Goal: Information Seeking & Learning: Learn about a topic

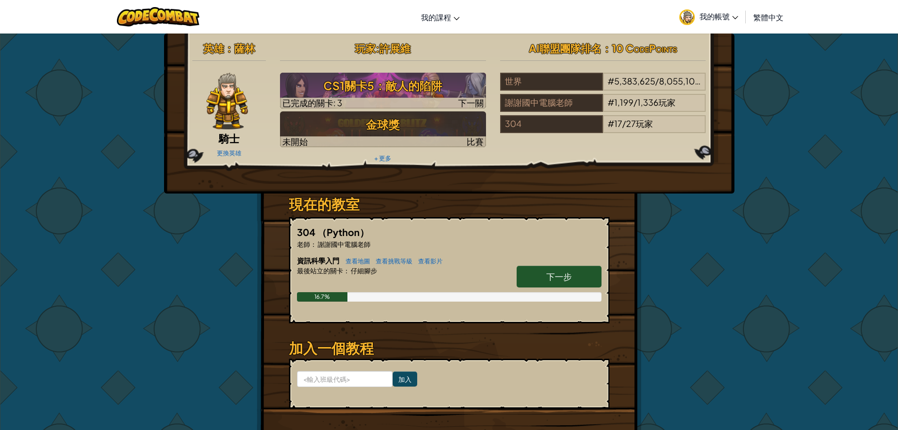
click at [665, 243] on div "英雄 ： 薩林 騎士 更換英雄 玩家 : 許展維 CS1關卡5：敵人的陷阱 已完成的關卡: 3 下一關 金球獎 未開始 比賽 + 更多 AI聯盟團隊排名 ：1…" at bounding box center [450, 246] width 552 height 427
drag, startPoint x: 555, startPoint y: 277, endPoint x: 566, endPoint y: 268, distance: 14.5
click at [559, 277] on font "下一步" at bounding box center [559, 276] width 25 height 11
select select "zh-HANT"
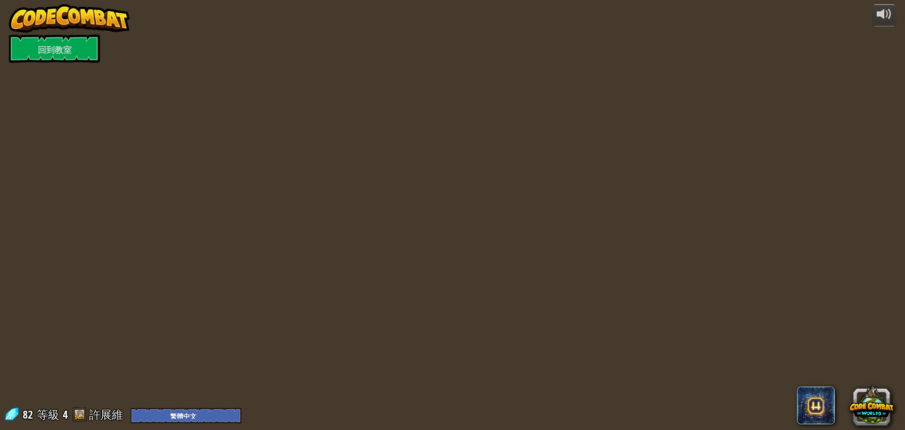
select select "zh-HANT"
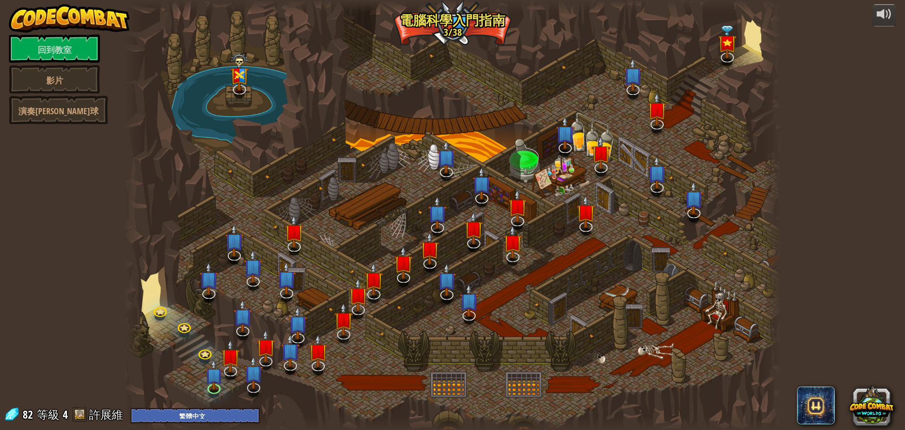
select select "zh-HANT"
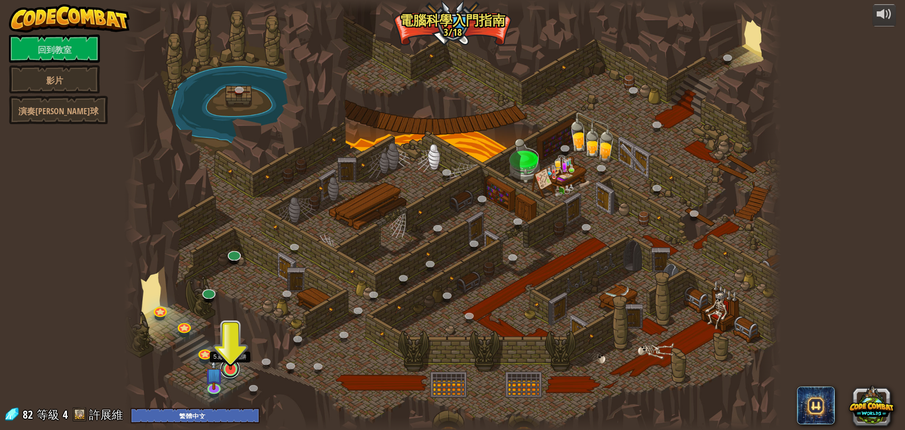
click at [231, 371] on link at bounding box center [230, 368] width 19 height 19
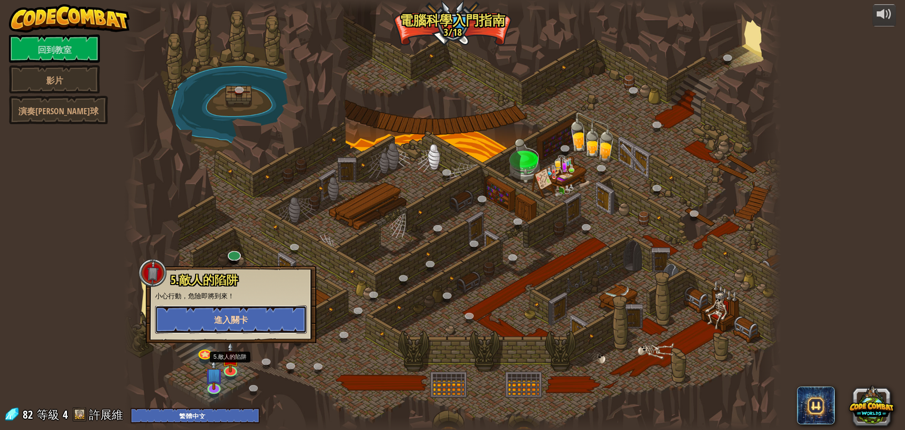
click at [254, 314] on button "進入關卡" at bounding box center [231, 319] width 152 height 28
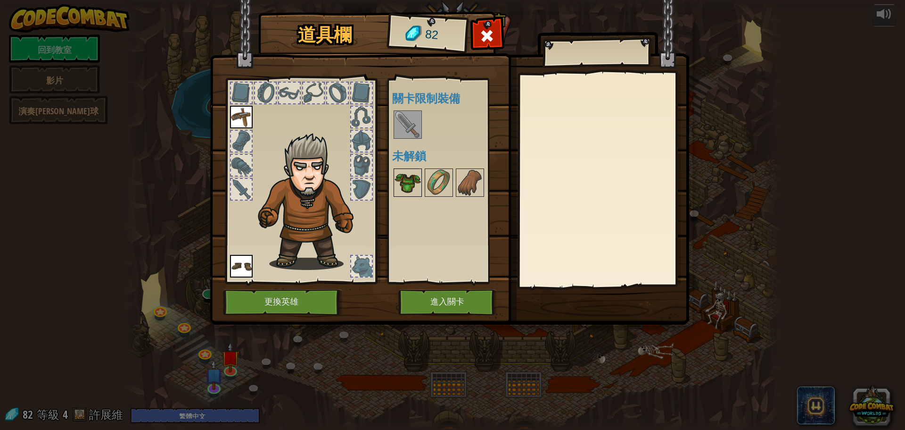
click at [411, 189] on img at bounding box center [408, 182] width 26 height 26
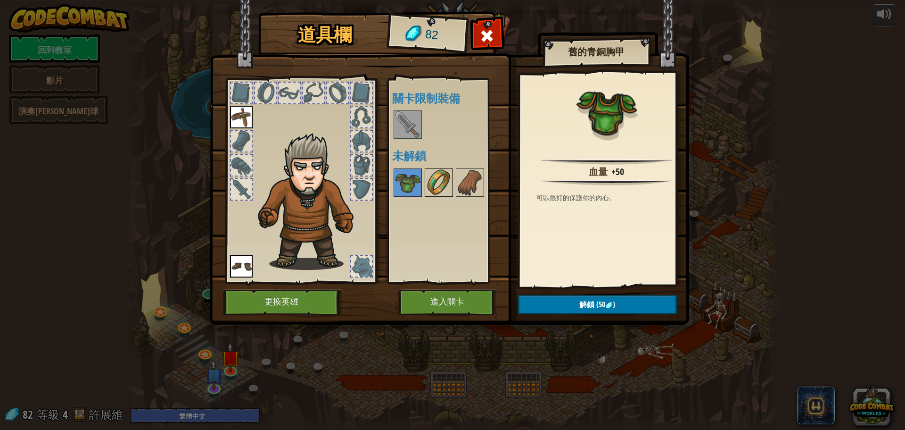
click at [444, 174] on img at bounding box center [439, 182] width 26 height 26
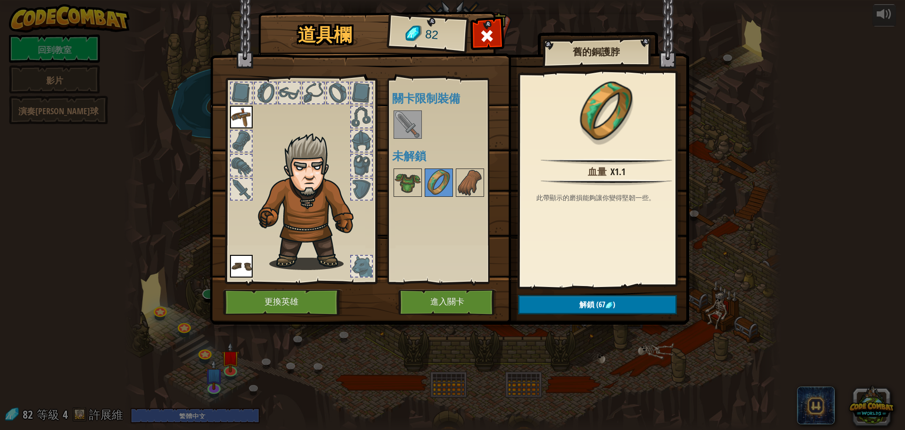
drag, startPoint x: 455, startPoint y: 175, endPoint x: 454, endPoint y: 169, distance: 5.7
click at [455, 174] on div at bounding box center [451, 182] width 118 height 31
click at [409, 130] on img at bounding box center [408, 124] width 26 height 26
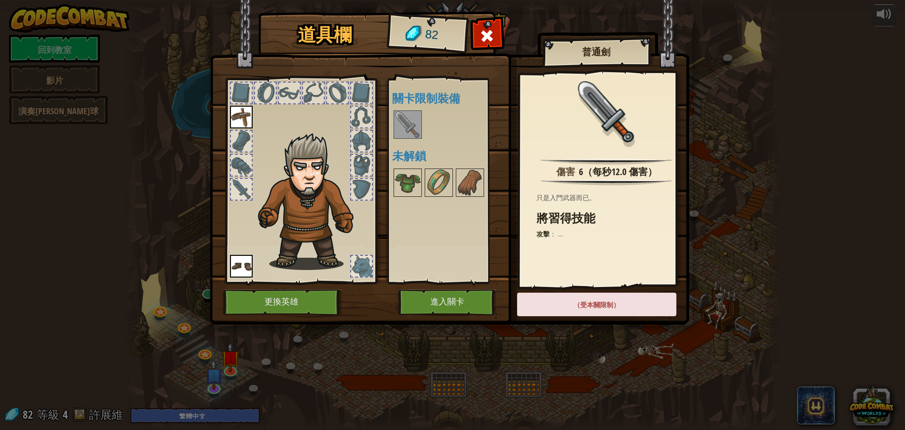
click at [409, 130] on img at bounding box center [408, 124] width 26 height 26
click at [483, 302] on button "進入關卡" at bounding box center [447, 302] width 99 height 26
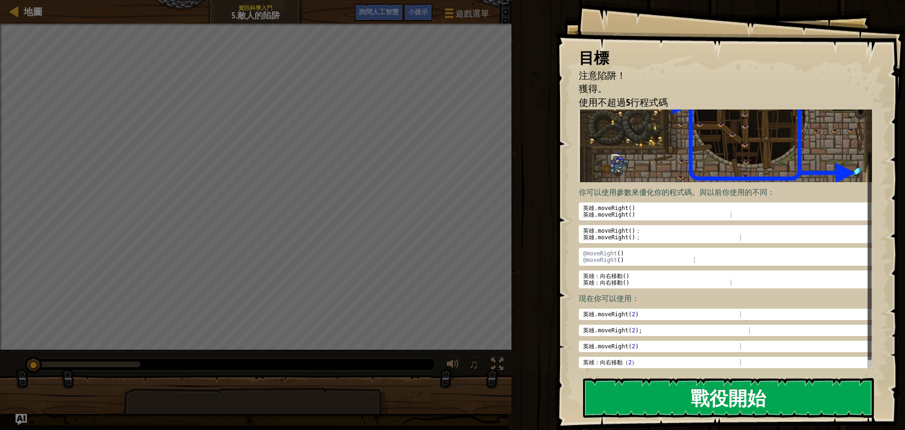
scroll to position [57, 0]
click at [641, 398] on button "戰役開始" at bounding box center [728, 398] width 291 height 40
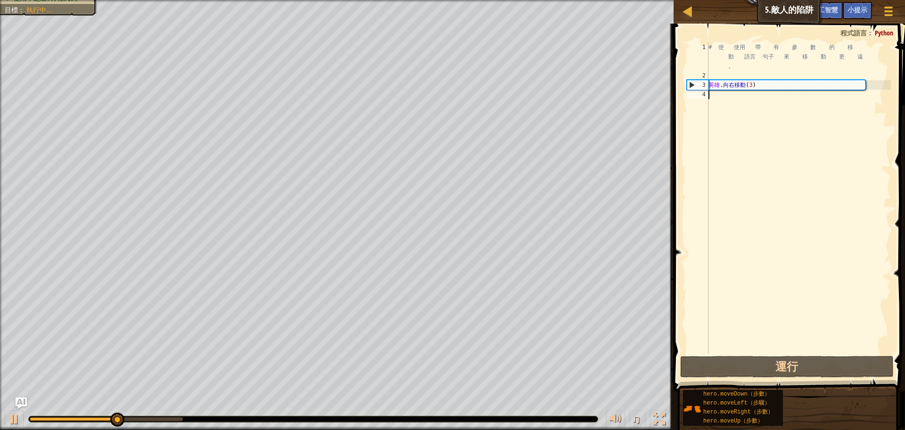
type textarea "h"
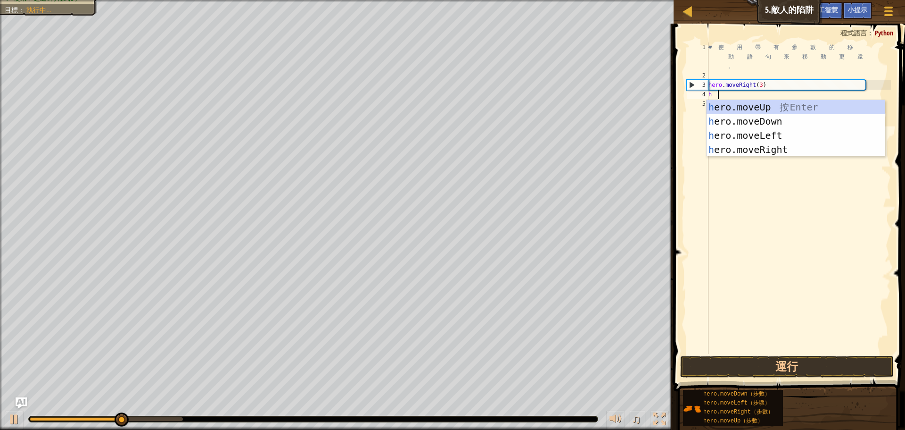
scroll to position [4, 0]
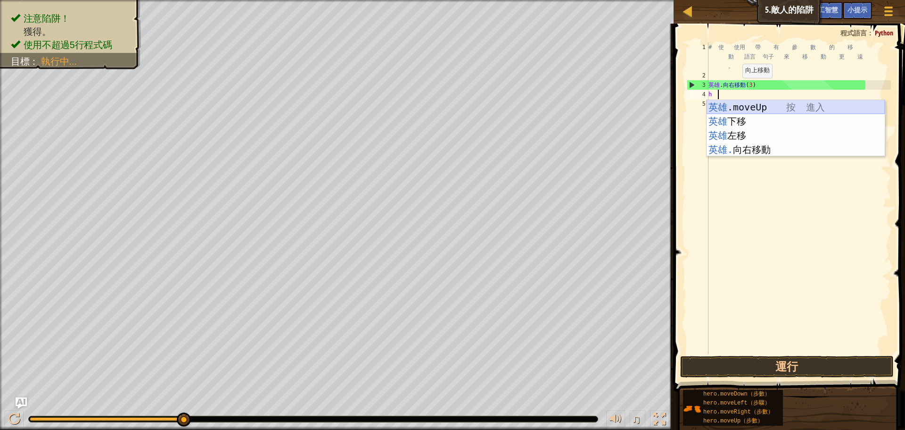
click at [750, 110] on div "英雄 .moveUp 按 進入 英雄 下移 按 進入 英雄 左移 按 進入 英雄. 向右移動 按 進入" at bounding box center [796, 142] width 178 height 85
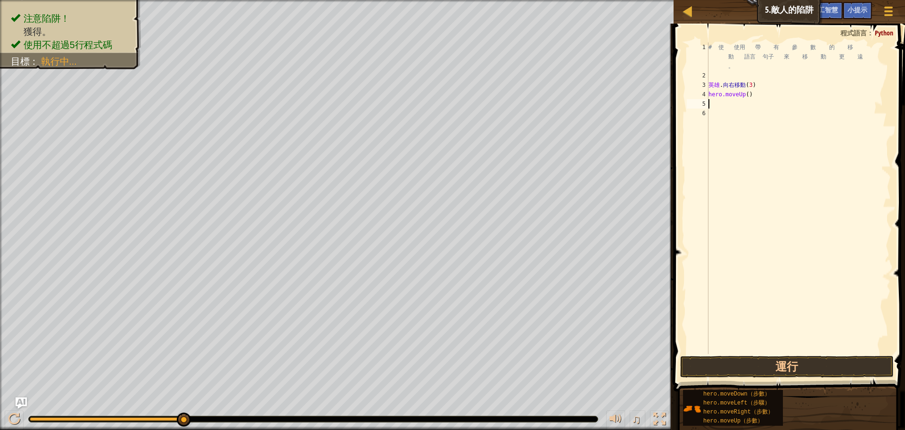
type textarea "h"
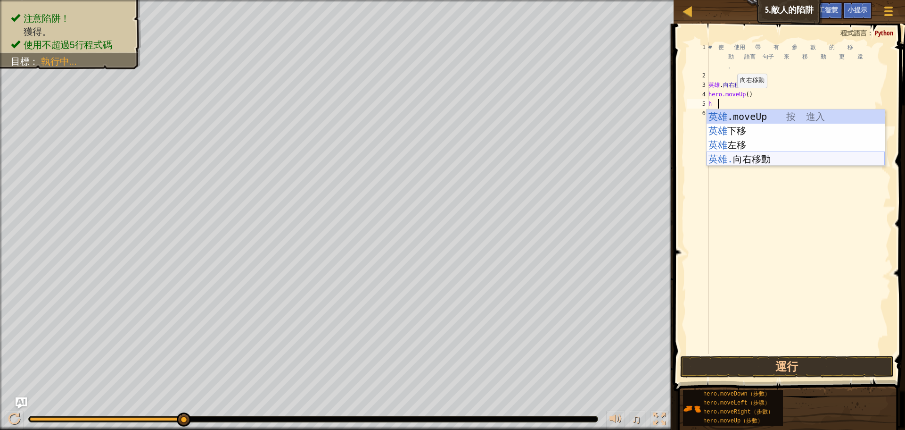
click at [764, 161] on div "英雄 .moveUp 按 進入 英雄 下移 按 進入 英雄 左移 按 進入 英雄. 向右移動 按 進入" at bounding box center [796, 151] width 178 height 85
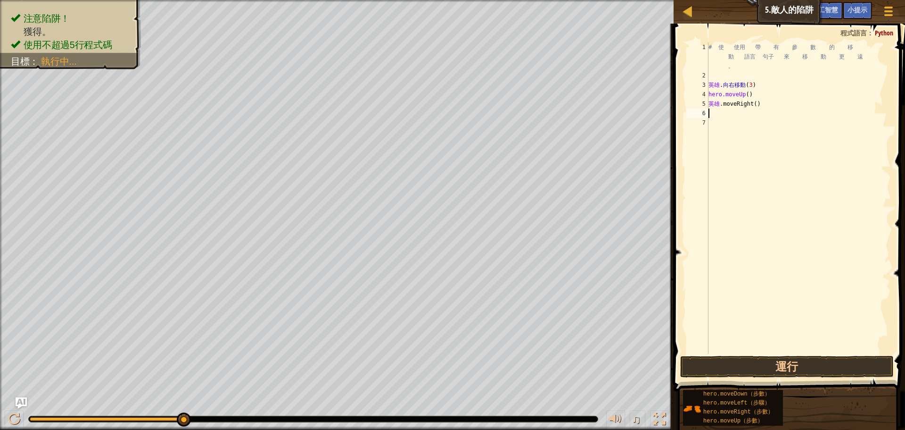
type textarea "h"
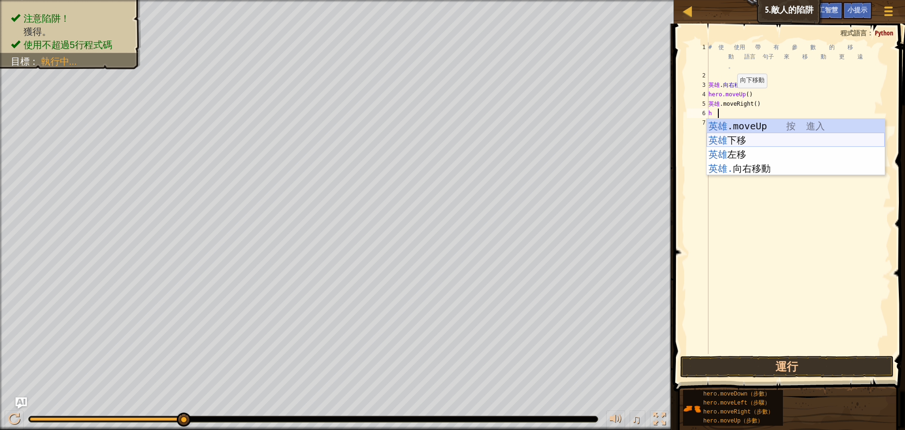
click at [743, 142] on div "英雄 .moveUp 按 進入 英雄 下移 按 進入 英雄 左移 按 進入 英雄. 向右移動 按 進入" at bounding box center [796, 161] width 178 height 85
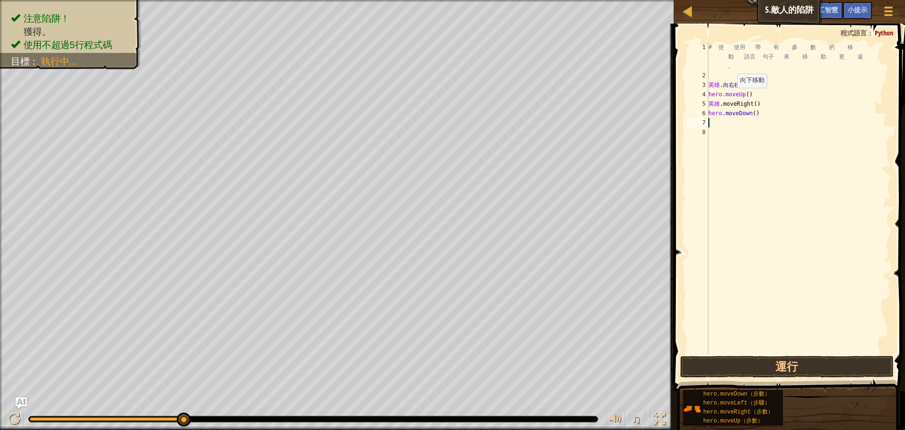
type textarea "h"
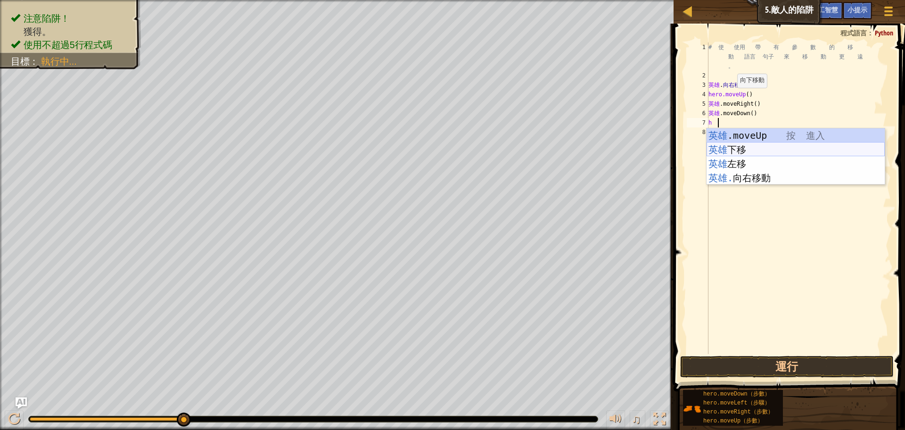
click at [737, 152] on div "英雄 .moveUp 按 進入 英雄 下移 按 進入 英雄 左移 按 進入 英雄. 向右移動 按 進入" at bounding box center [796, 170] width 178 height 85
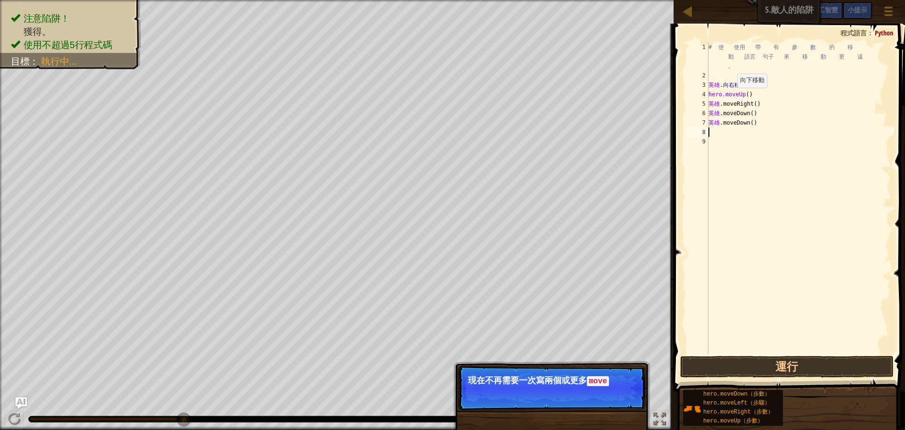
type textarea "h"
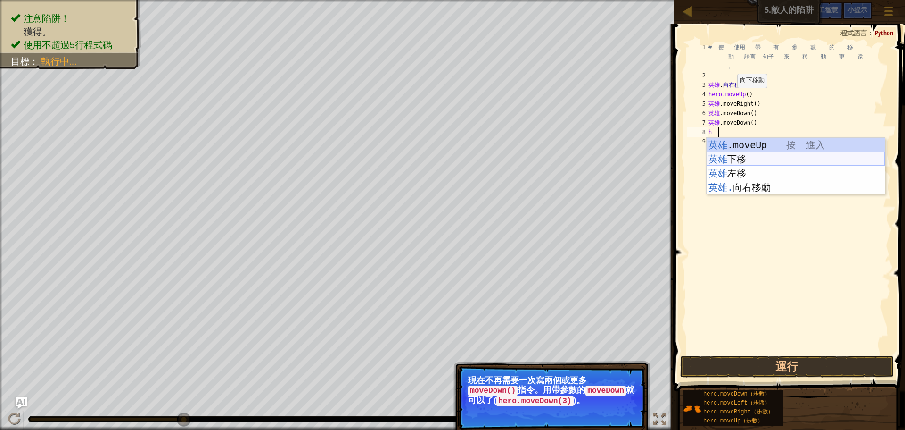
click at [730, 153] on div "英雄 .moveUp 按 進入 英雄 下移 按 進入 英雄 左移 按 進入 英雄. 向右移動 按 進入" at bounding box center [796, 180] width 178 height 85
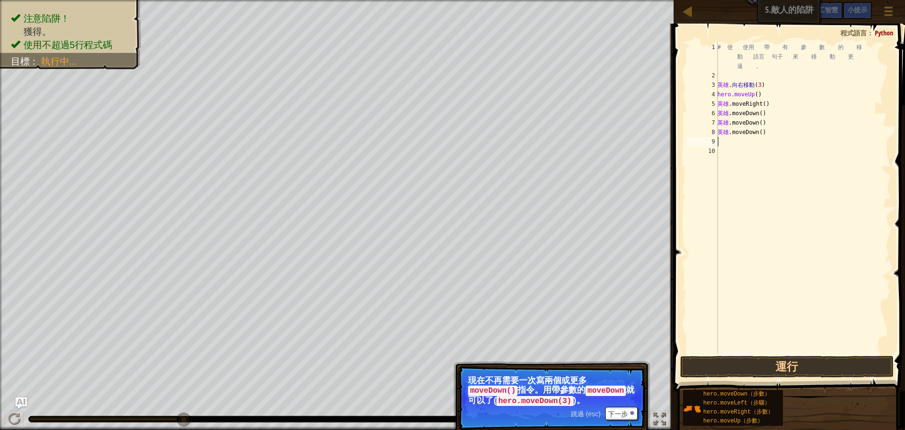
type textarea "h"
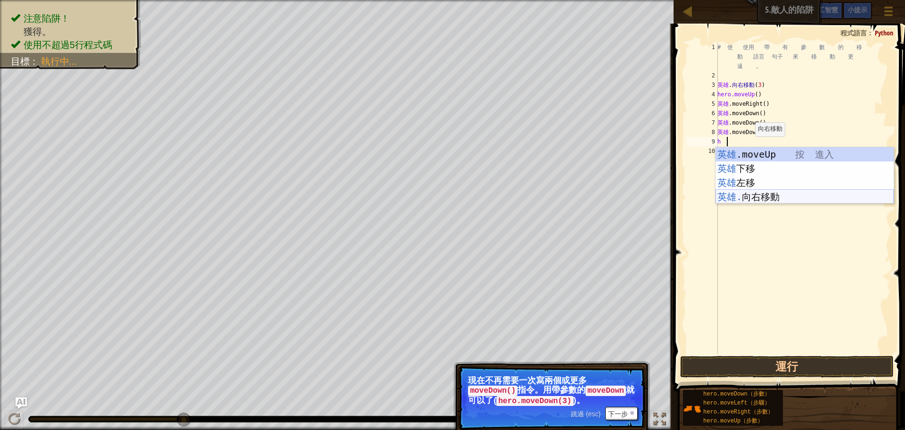
click at [737, 201] on div "英雄 .moveUp 按 進入 英雄 下移 按 進入 英雄 左移 按 進入 英雄. 向右移動 按 進入" at bounding box center [805, 189] width 178 height 85
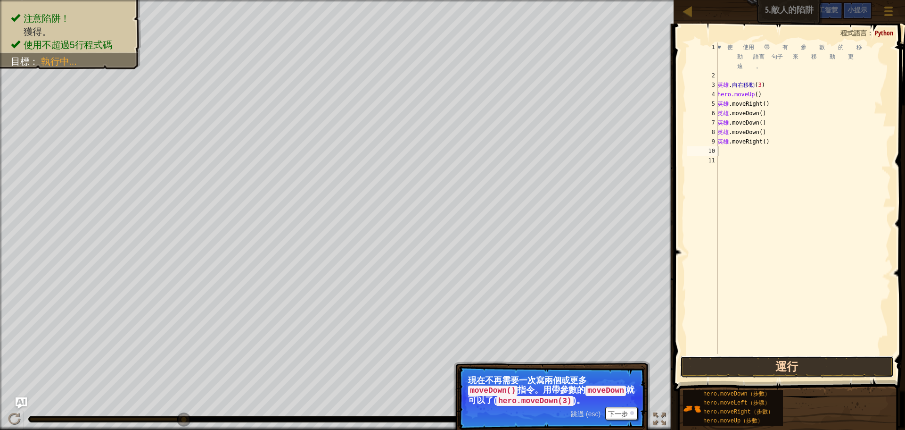
click at [712, 366] on button "運行" at bounding box center [787, 367] width 214 height 22
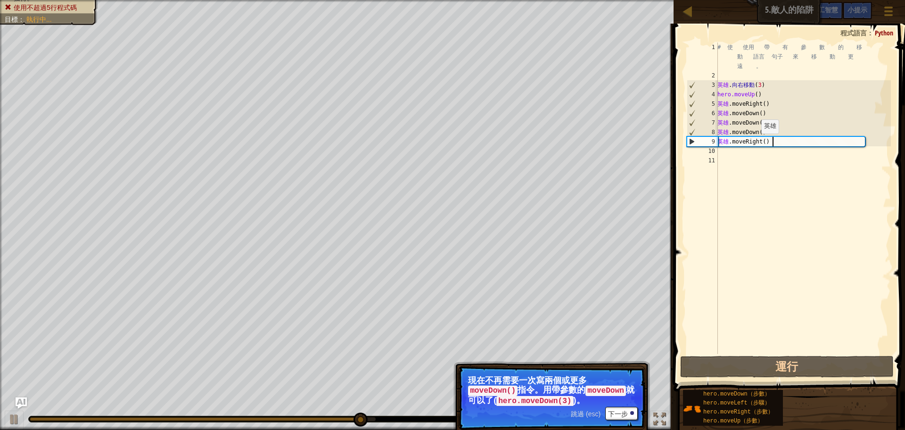
click at [769, 143] on div "# 使 使用 帶 有 參 數 的 移 動 語言 句子 來 移 動 更 遠 。 英雄 . 向右移動 ( 3 ) hero.moveUp ( ) 英雄 .move…" at bounding box center [803, 216] width 175 height 349
click at [766, 141] on div "# 使 使用 帶 有 參 數 的 移 動 語言 句子 來 移 動 更 遠 。 英雄 . 向右移動 ( 3 ) hero.moveUp ( ) 英雄 .move…" at bounding box center [803, 216] width 175 height 349
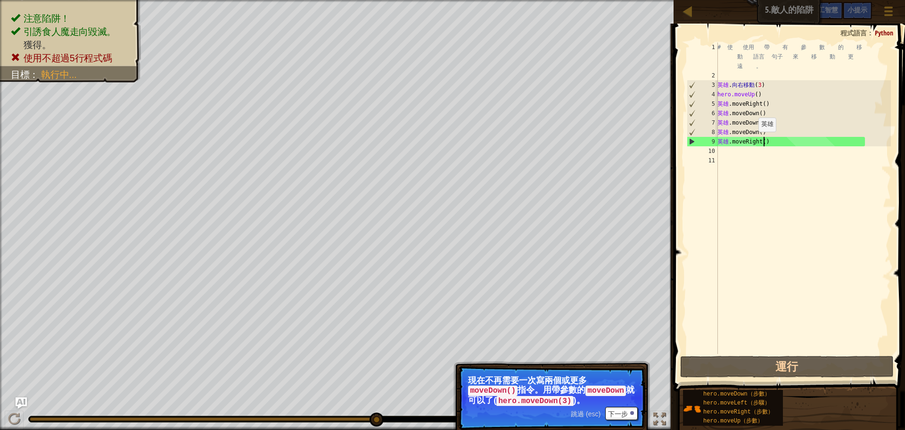
click at [766, 141] on div "# 使 使用 帶 有 參 數 的 移 動 語言 句子 來 移 動 更 遠 。 英雄 . 向右移動 ( 3 ) hero.moveUp ( ) 英雄 .move…" at bounding box center [803, 216] width 175 height 349
click at [774, 131] on div "# 使 使用 帶 有 參 數 的 移 動 語言 句子 來 移 動 更 遠 。 英雄 . 向右移動 ( 3 ) hero.moveUp ( ) 英雄 .move…" at bounding box center [803, 216] width 175 height 349
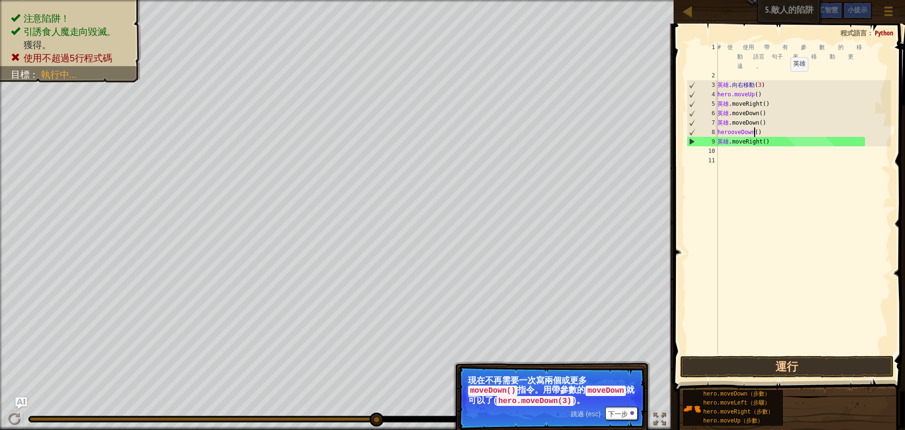
type textarea "oveDown()"
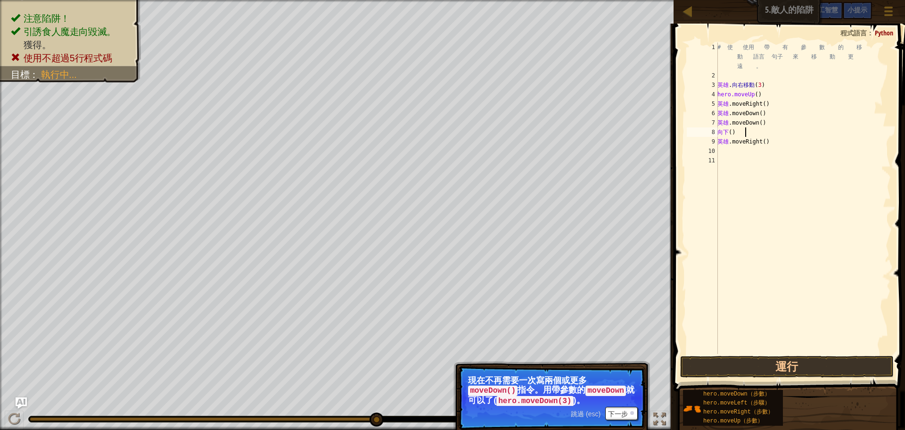
click at [745, 132] on div "# 使 使用 帶 有 參 數 的 移 動 語言 句子 來 移 動 更 遠 。 英雄 . 向右移動 ( 3 ) hero.moveUp ( ) 英雄 .move…" at bounding box center [803, 216] width 175 height 349
select select "zh-HANT"
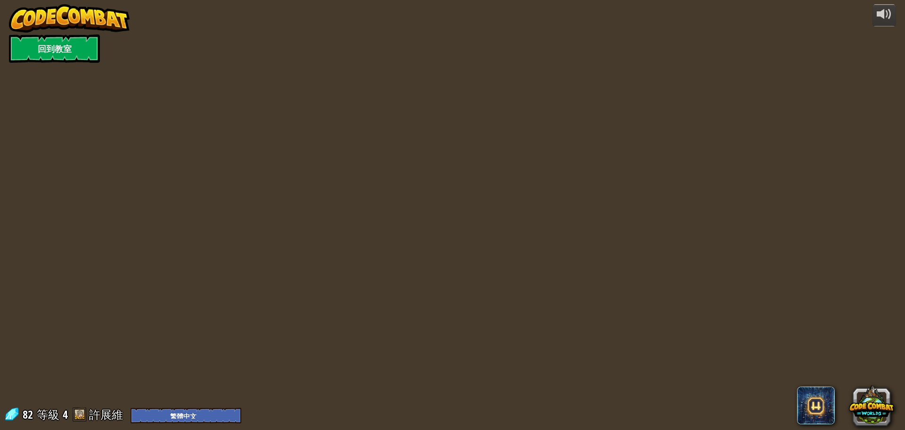
select select "zh-HANT"
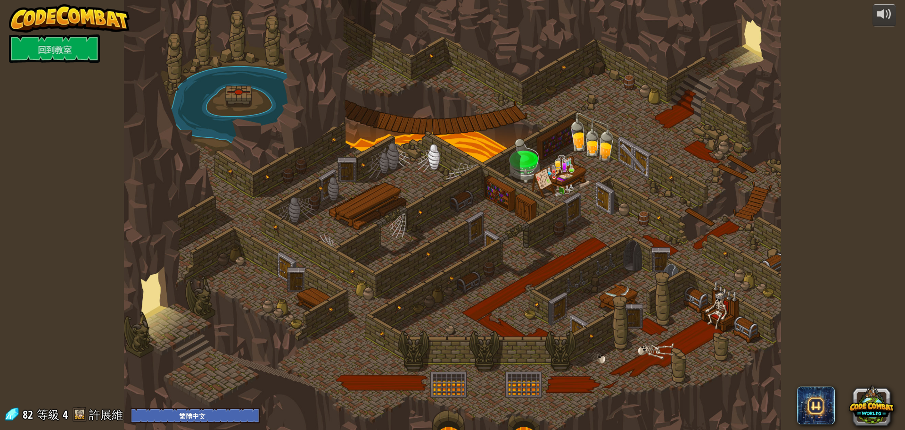
select select "zh-HANT"
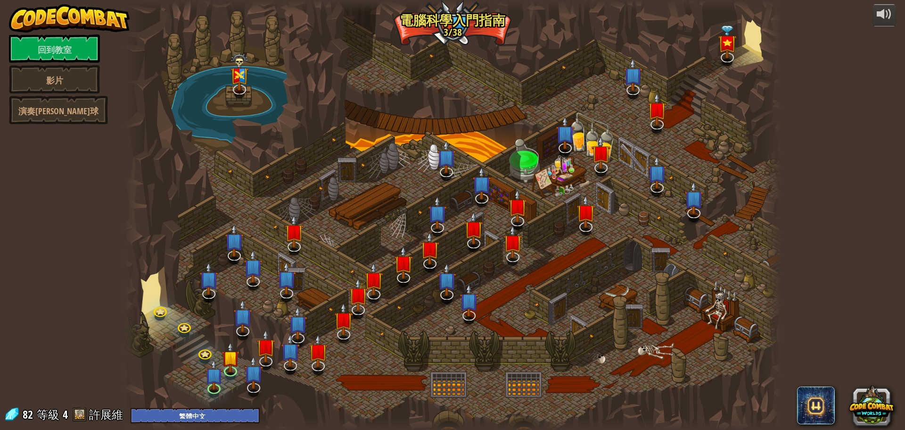
select select "zh-HANT"
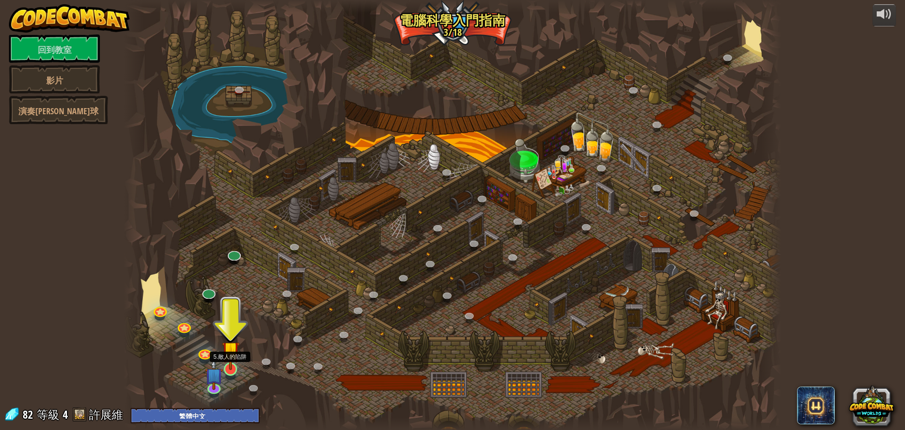
click at [232, 368] on img at bounding box center [230, 350] width 17 height 40
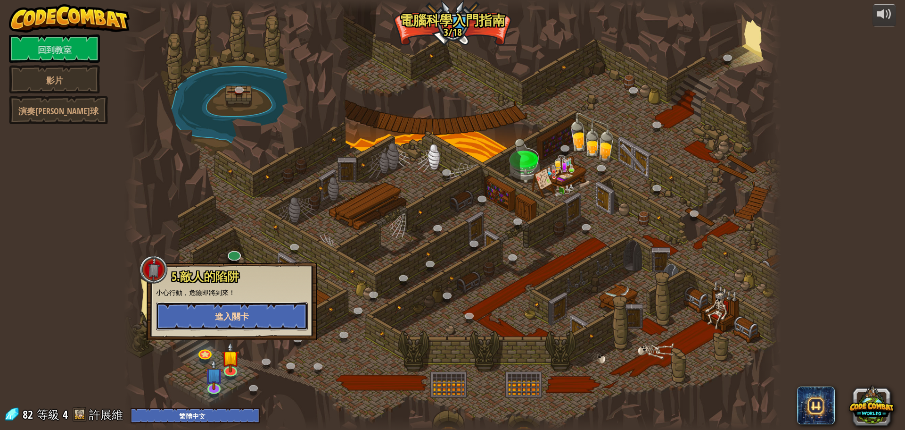
click at [246, 319] on font "進入關卡" at bounding box center [232, 316] width 34 height 12
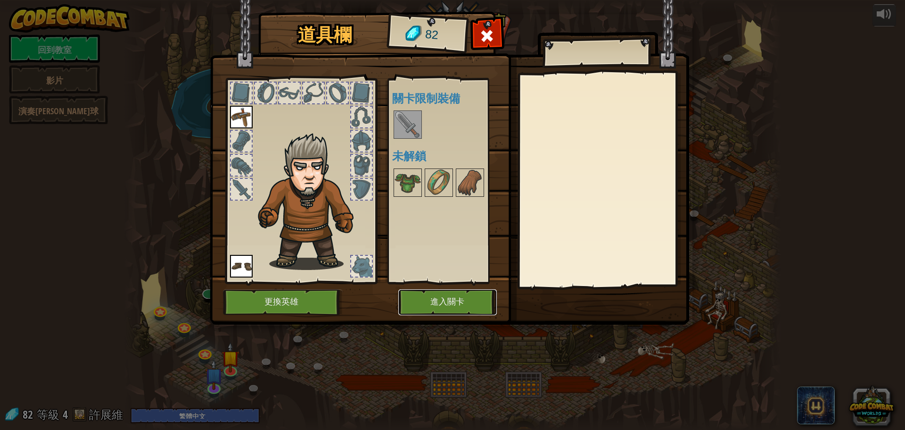
click at [422, 306] on button "進入關卡" at bounding box center [447, 302] width 99 height 26
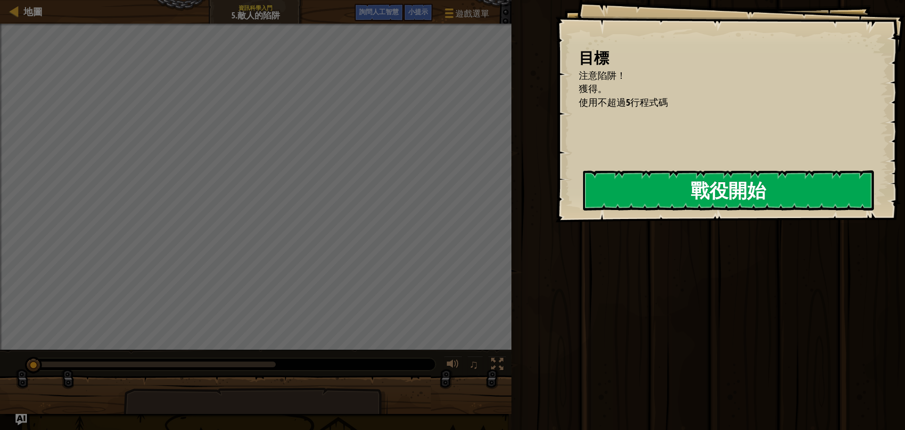
click at [593, 210] on button "戰役開始" at bounding box center [728, 190] width 291 height 40
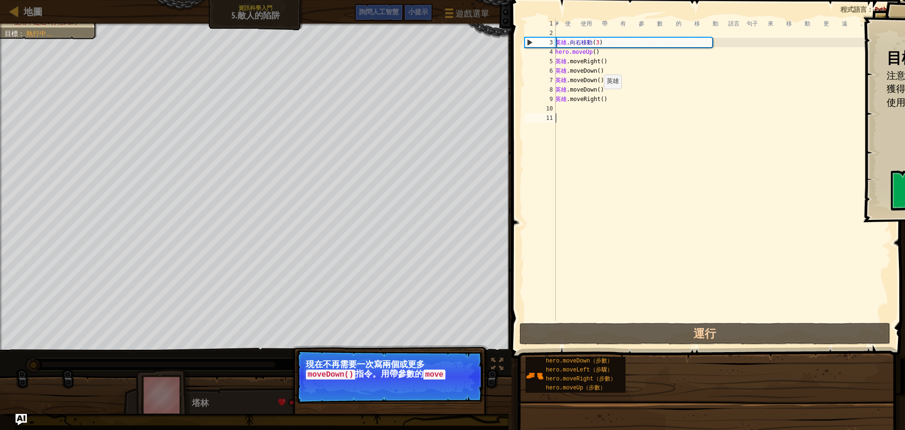
click at [610, 98] on div "地圖 資訊科學入門 5.敵人的陷阱 遊戲選單 完成 小提示 詢問人工智慧 1 הההההההההההההההההההההההההההההההההההההההה…" at bounding box center [452, 215] width 905 height 430
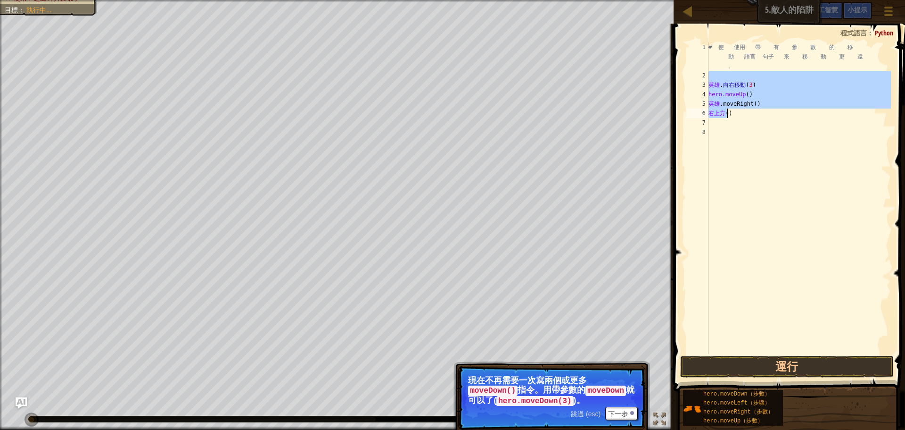
drag, startPoint x: 769, startPoint y: 79, endPoint x: 724, endPoint y: 116, distance: 57.9
click at [724, 116] on div "# 使 使用 帶 有 參 數 的 移 動 語言 句子 來 移 動 更 遠 。 英雄 . 向右移動 ( 3 ) hero.moveUp ( ) 英雄 .move…" at bounding box center [799, 216] width 184 height 349
type textarea "oveRight()"
type textarea "hero.moveRight() ov"
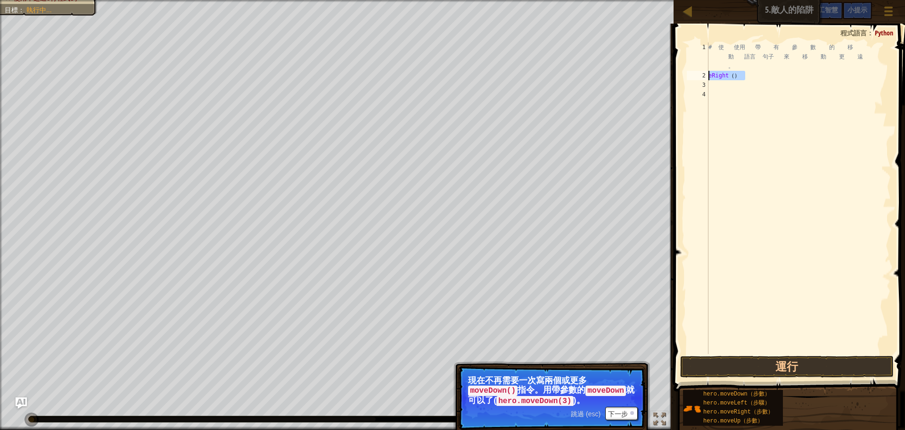
drag, startPoint x: 740, startPoint y: 78, endPoint x: 710, endPoint y: 77, distance: 30.2
click at [710, 77] on div "# 使 使用 帶 有 參 數 的 移 動 語言 句子 來 移 動 更 遠 。 eRight （ ）" at bounding box center [799, 216] width 184 height 349
type textarea "ht()"
click at [734, 85] on div "# 使 使用 帶 有 參 數 的 移 動 語言 句子 來 移 動 更 遠 。 高度 （ ）" at bounding box center [799, 216] width 184 height 349
type textarea "h"
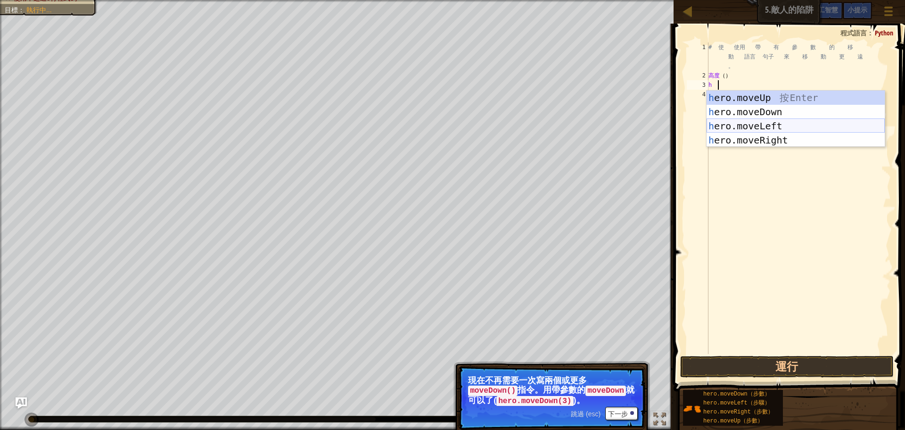
scroll to position [4, 0]
click at [770, 96] on div "英雄 .moveUp 按 進入 英雄 下移 按 進入 英雄 左移 按 進入 英雄. 向右移動 按 進入" at bounding box center [796, 133] width 178 height 85
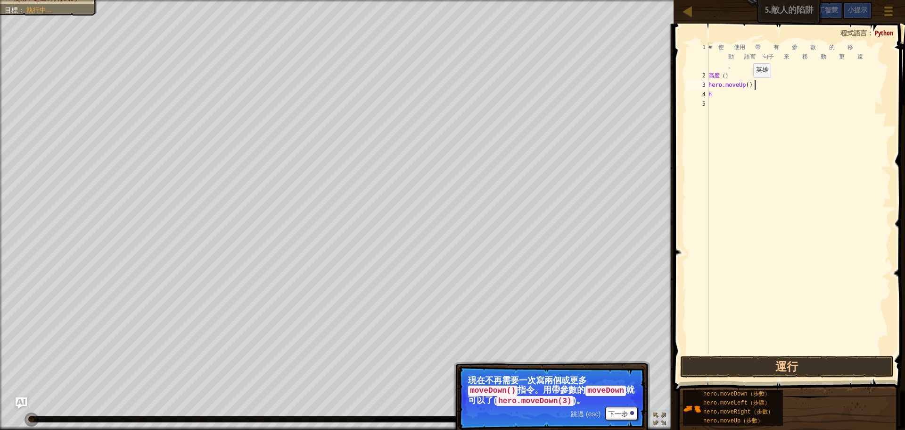
click at [752, 87] on div "# 使 使用 帶 有 參 數 的 移 動 語言 句子 來 移 動 更 遠 。 高度 （ ） hero.moveUp ( ) h" at bounding box center [799, 216] width 184 height 349
click at [756, 86] on div "# 使 使用 帶 有 參 數 的 移 動 語言 句子 來 移 動 更 遠 。 高度 （ ） hero.moveUp ( ) h" at bounding box center [799, 216] width 184 height 349
click at [735, 83] on div "# 使 使用 帶 有 參 數 的 移 動 語言 句子 來 移 動 更 遠 。 向上移動 （ ） h" at bounding box center [799, 216] width 184 height 349
type textarea "h"
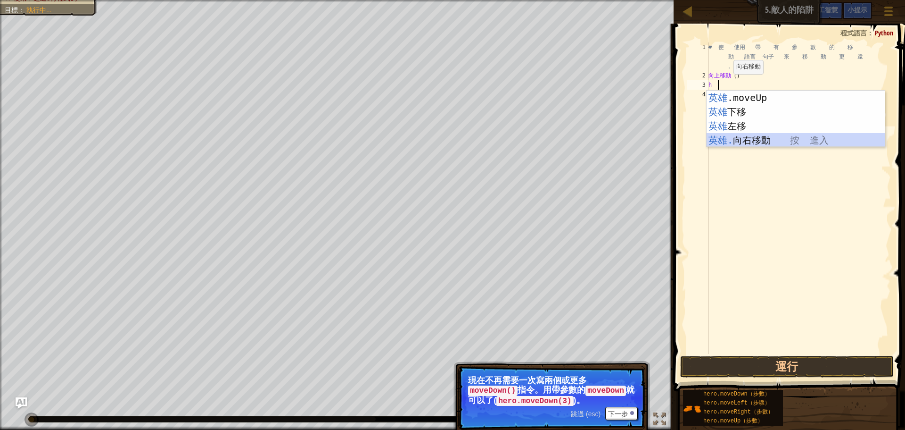
click at [746, 143] on div "英雄 .moveUp 按 進入 英雄 下移 按 進入 英雄 左移 按 進入 英雄. 向右移動 按 進入" at bounding box center [796, 133] width 178 height 85
type textarea "h"
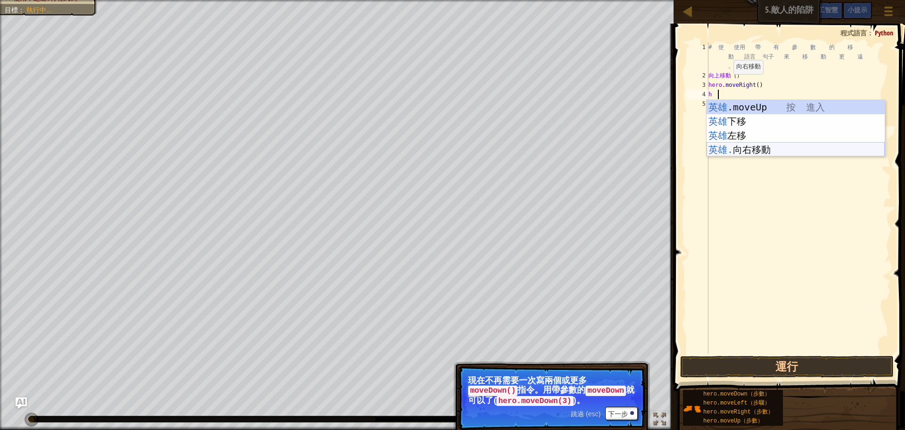
click at [747, 148] on div "英雄 .moveUp 按 進入 英雄 下移 按 進入 英雄 左移 按 進入 英雄. 向右移動 按 進入" at bounding box center [796, 142] width 178 height 85
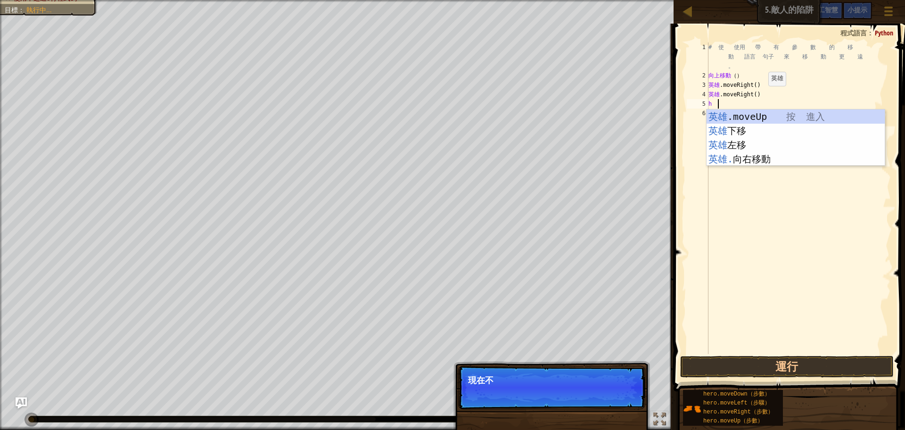
click at [763, 95] on div "# 使 使用 帶 有 參 數 的 移 動 語言 句子 來 移 動 更 遠 。 向上移動 （ ） 英雄 .moveRight ( ) 英雄 .moveRight…" at bounding box center [799, 216] width 184 height 349
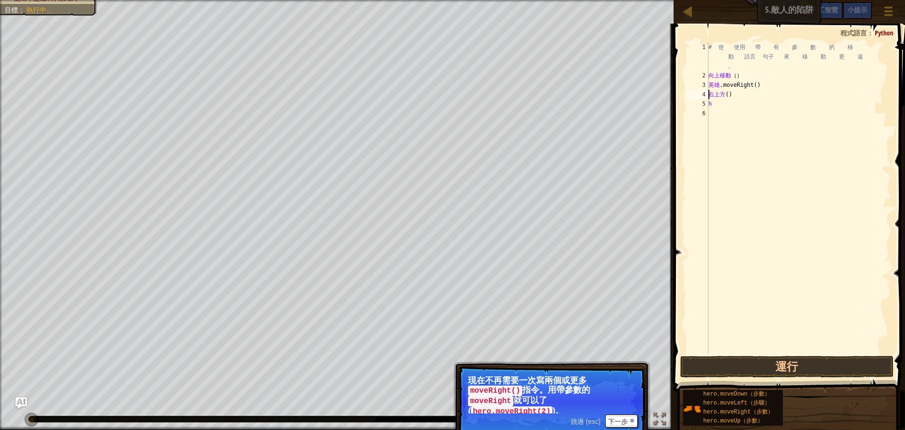
click at [747, 98] on div "# 使 使用 帶 有 參 數 的 移 動 語言 句子 來 移 動 更 遠 。 向上移動 （ ） 英雄 .moveRight ( ) 右上方 ( ) h" at bounding box center [799, 216] width 184 height 349
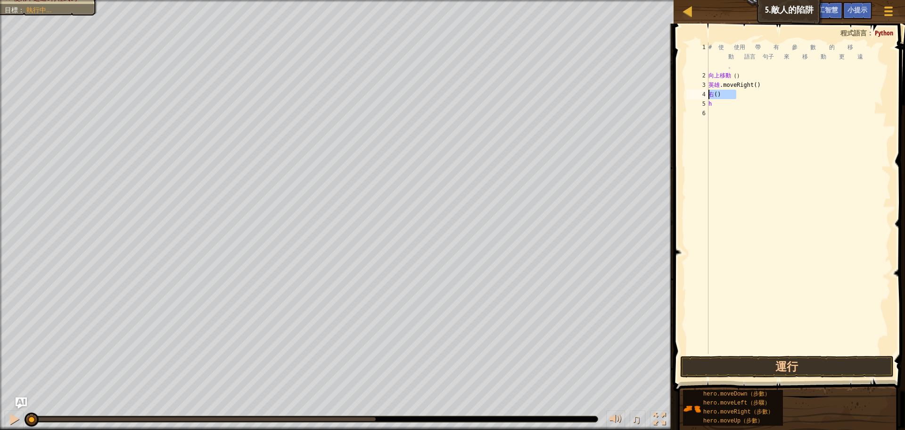
drag, startPoint x: 735, startPoint y: 97, endPoint x: 707, endPoint y: 97, distance: 27.4
click at [707, 97] on div "ight() 1 2 3 4 5 6 # 使 使用 帶 有 參 數 的 移 動 語言 句子 來 移 動 更 遠 。 向上移動 （ ） 英雄 .moveRigh…" at bounding box center [788, 197] width 206 height 311
click at [757, 85] on div "# 使 使用 帶 有 參 數 的 移 動 語言 句子 來 移 動 更 遠 。 向上移動 （ ） 英雄 .moveRight ( ) t （ ） h" at bounding box center [799, 216] width 184 height 349
click at [758, 87] on div "# 使 使用 帶 有 參 數 的 移 動 語言 句子 來 移 動 更 遠 。 向上移動 （ ） 英雄 .moveRight ( ) t （ ） h" at bounding box center [799, 216] width 184 height 349
type textarea "hero.m3oveRight()"
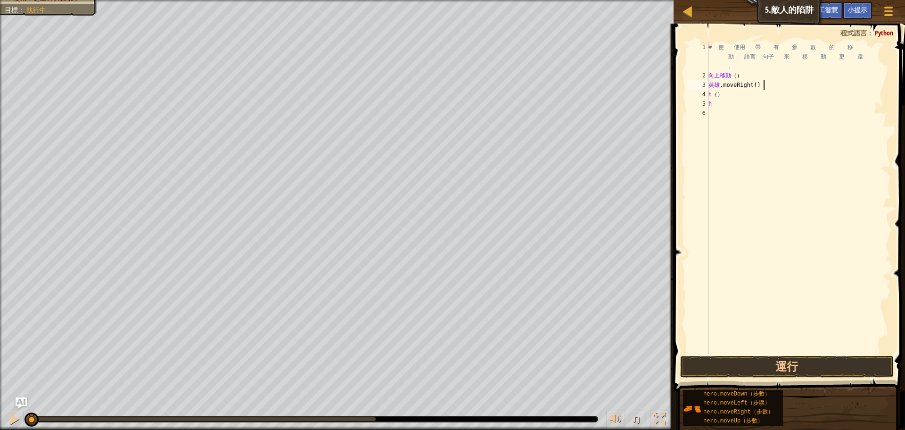
scroll to position [4, 2]
click at [732, 180] on div "# 使 使用 帶 有 參 數 的 移 動 語言 句子 來 移 動 更 遠 。 向上移動 （ ） 英雄 . m3oveRight ( ) t （ ） h" at bounding box center [799, 216] width 184 height 349
click at [729, 105] on div "# 使 使用 帶 有 參 數 的 移 動 語言 句子 來 移 動 更 遠 。 向上移動 （ ） 英雄 . m3oveRight ( ) t （ ） h" at bounding box center [799, 216] width 184 height 349
type textarea "h"
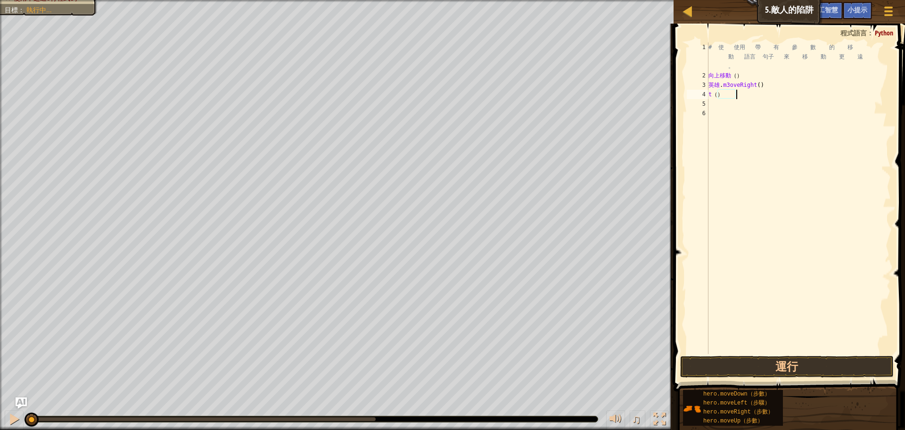
type textarea "t"
type textarea "h"
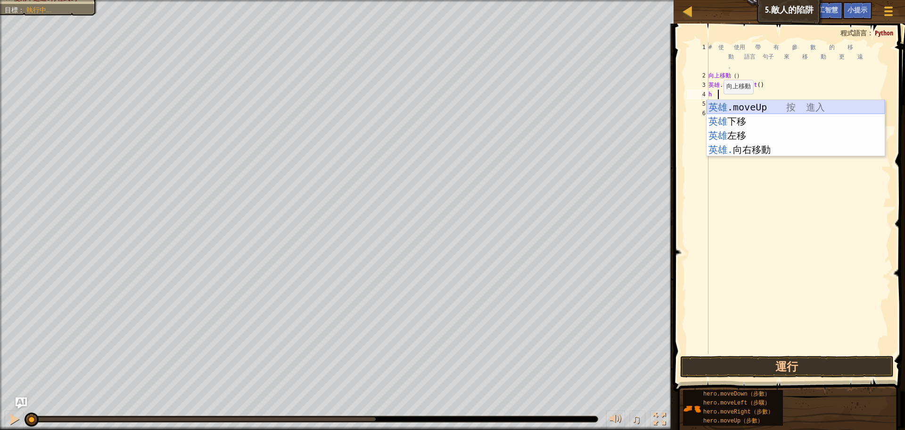
click at [745, 107] on div "英雄 .moveUp 按 進入 英雄 下移 按 進入 英雄 左移 按 進入 英雄. 向右移動 按 進入" at bounding box center [796, 142] width 178 height 85
type textarea "h"
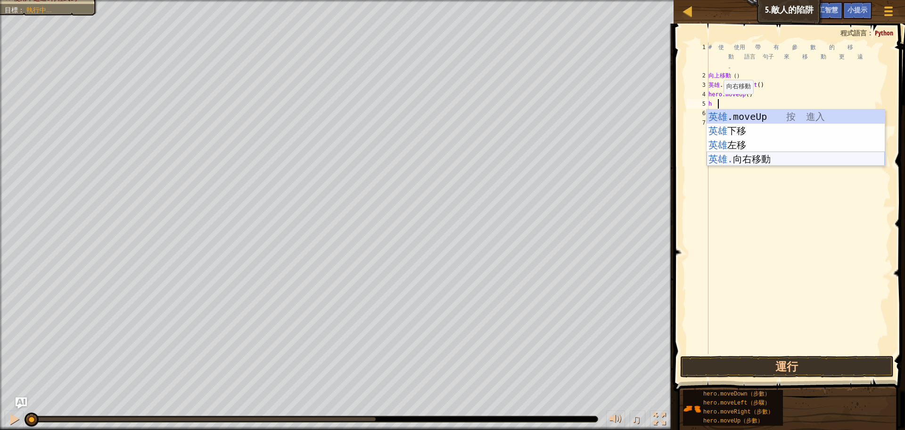
click at [742, 157] on div "英雄 .moveUp 按 進入 英雄 下移 按 進入 英雄 左移 按 進入 英雄. 向右移動 按 進入" at bounding box center [796, 151] width 178 height 85
type textarea "h"
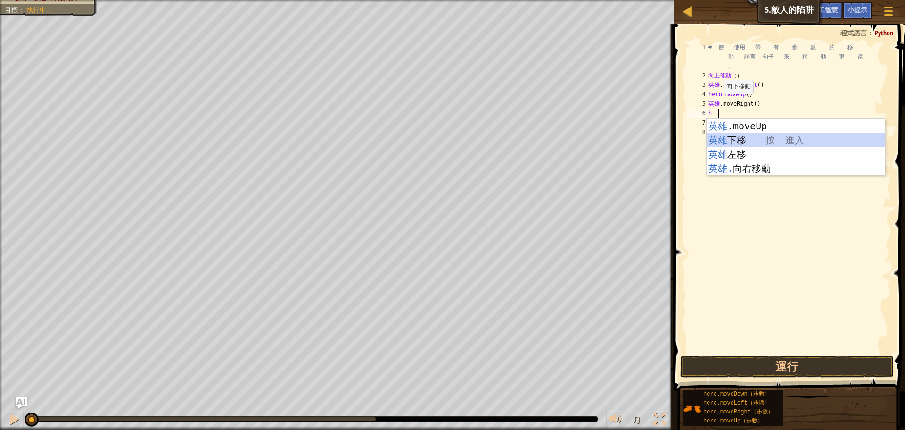
click at [753, 141] on div "英雄 .moveUp 按 進入 英雄 下移 按 進入 英雄 左移 按 進入 英雄. 向右移動 按 進入" at bounding box center [796, 161] width 178 height 85
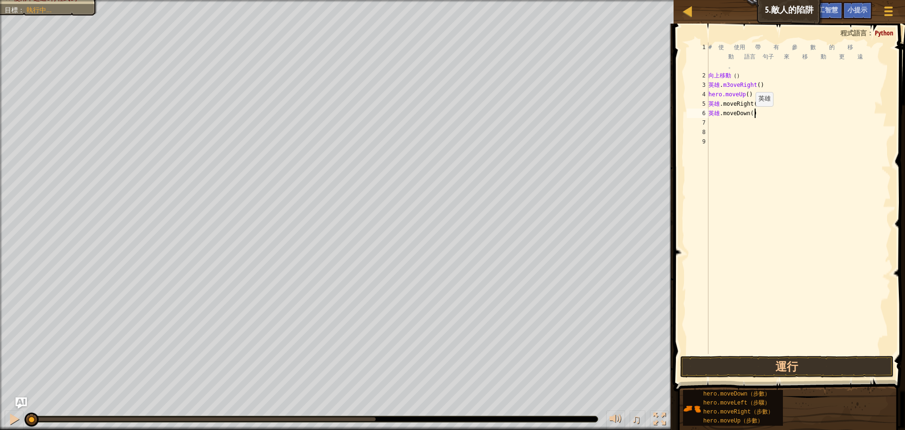
click at [754, 116] on div "# 使 使用 帶 有 參 數 的 移 動 語言 句子 來 移 動 更 遠 。 向上移動 （ ） 英雄 . m3oveRight ( ) hero.moveUp…" at bounding box center [799, 216] width 184 height 349
click at [721, 117] on div "# 使 使用 帶 有 參 數 的 移 動 語言 句子 來 移 動 更 遠 。 向上移動 （ ） 英雄 . m3oveRight ( ) hero.moveUp…" at bounding box center [799, 216] width 184 height 349
click at [763, 364] on button "運行" at bounding box center [787, 367] width 214 height 22
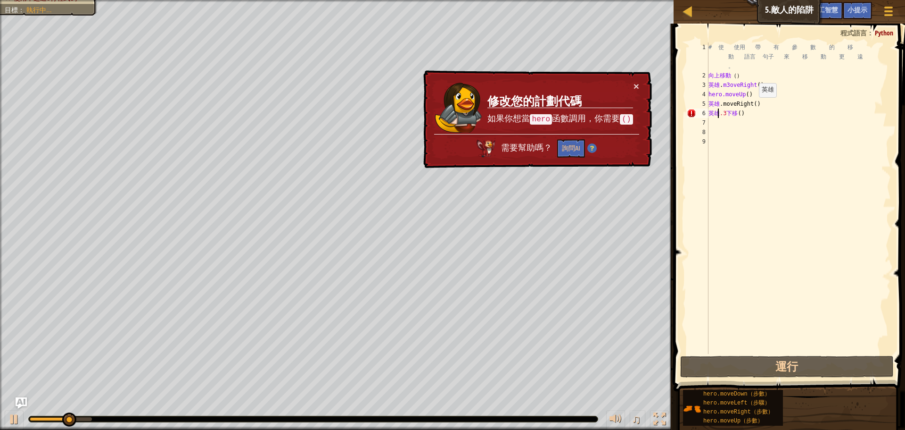
click at [760, 107] on div "# 使 使用 帶 有 參 數 的 移 動 語言 句子 來 移 動 更 遠 。 向上移動 （ ） 英雄 . m3oveRight ( ) hero.moveUp…" at bounding box center [799, 216] width 184 height 349
type textarea "hero.moveRight()"
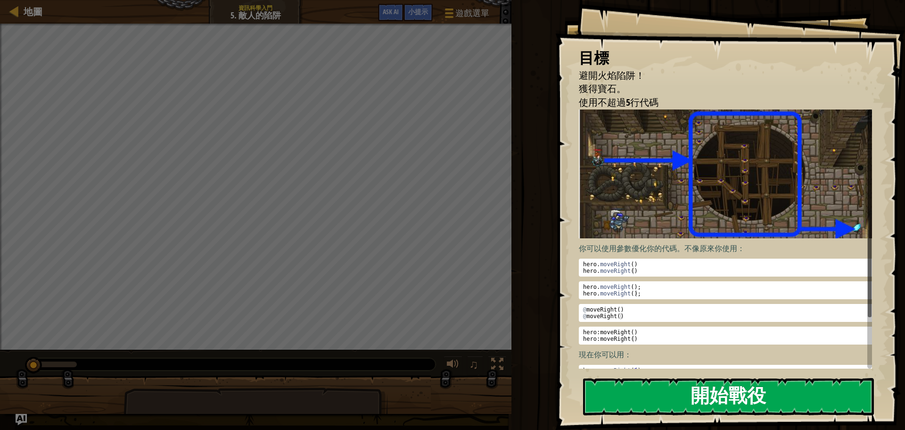
click at [785, 392] on button "開始戰役" at bounding box center [728, 396] width 291 height 37
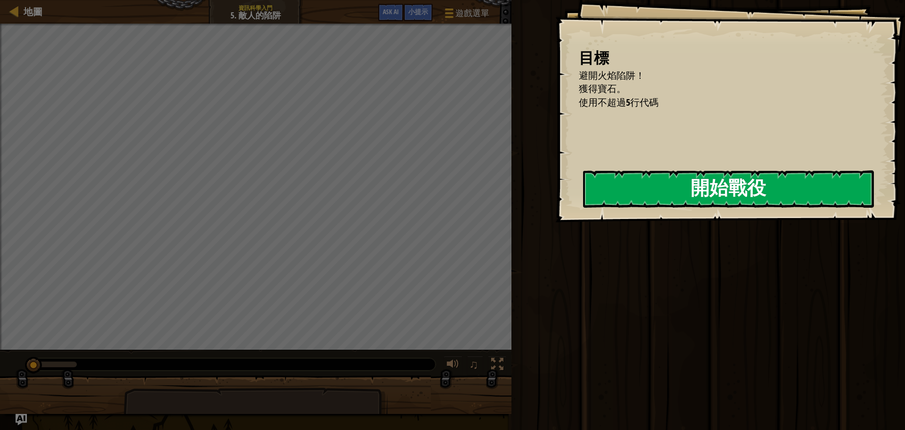
click at [638, 203] on button "開始戰役" at bounding box center [728, 188] width 291 height 37
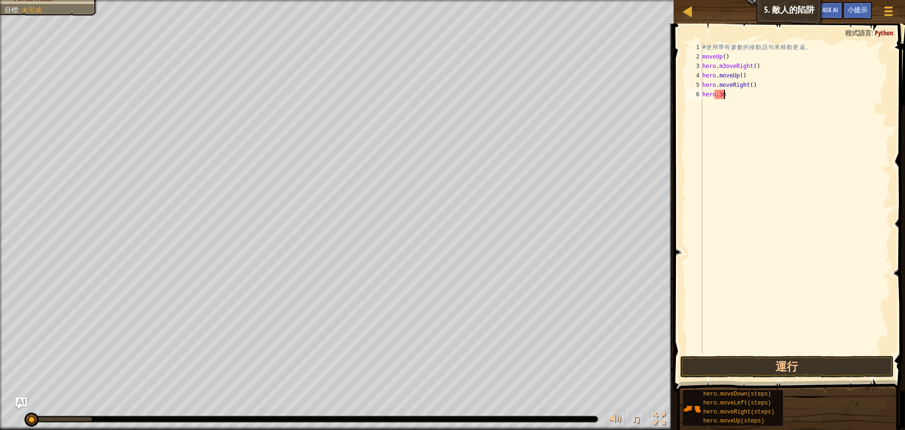
type textarea "h"
type textarea "m"
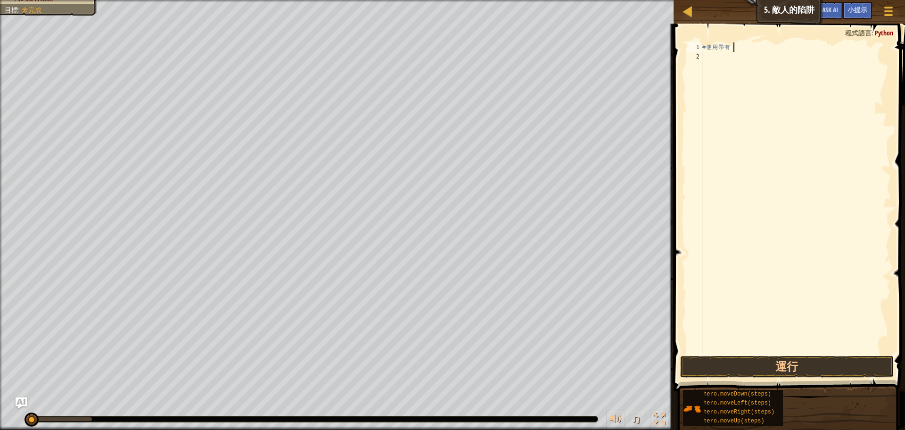
type textarea "#"
click at [883, 9] on div at bounding box center [888, 11] width 13 height 14
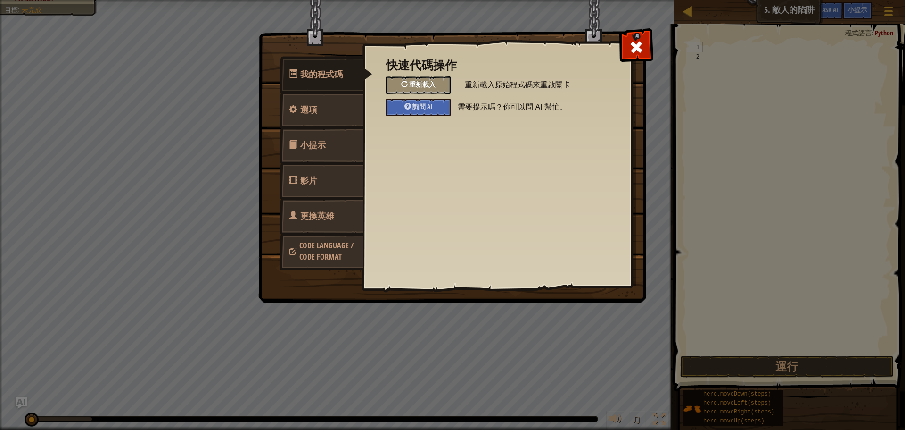
click at [439, 83] on div "重新載入" at bounding box center [418, 84] width 65 height 17
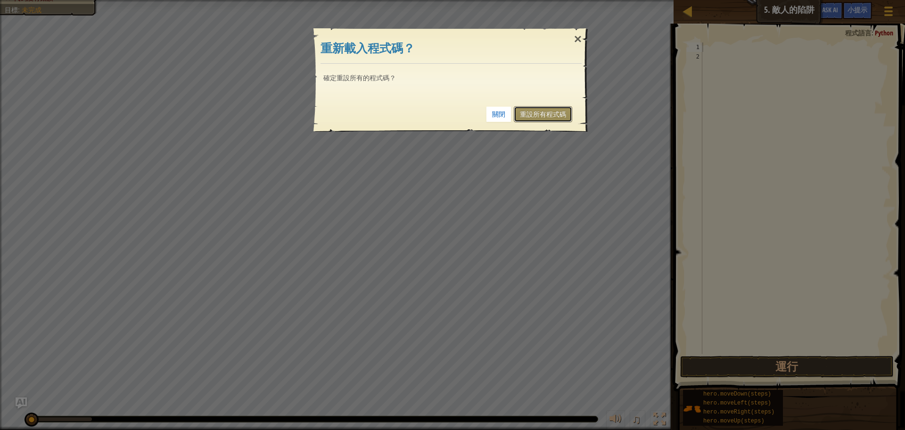
click at [541, 117] on link "重設所有程式碼" at bounding box center [543, 114] width 58 height 16
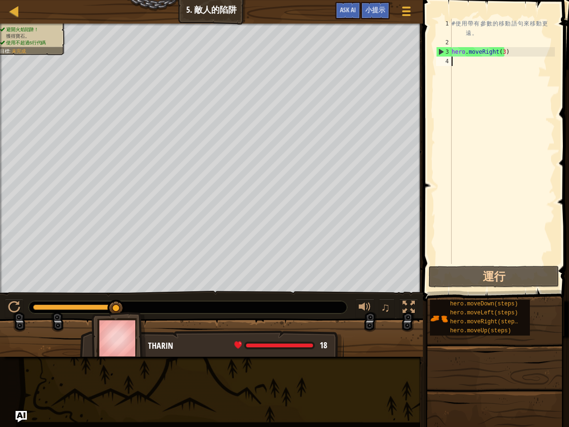
click at [460, 64] on div "# 使 用 帶 有 參 數 的 移 動 語 句 來 移 動 更 遠 。 hero . moveRight ( 3 )" at bounding box center [502, 156] width 105 height 274
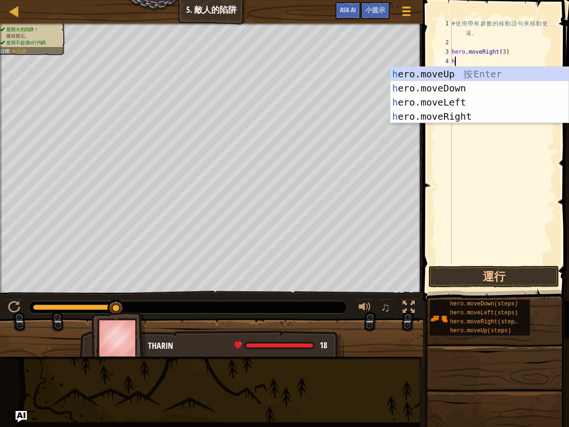
type textarea "h"
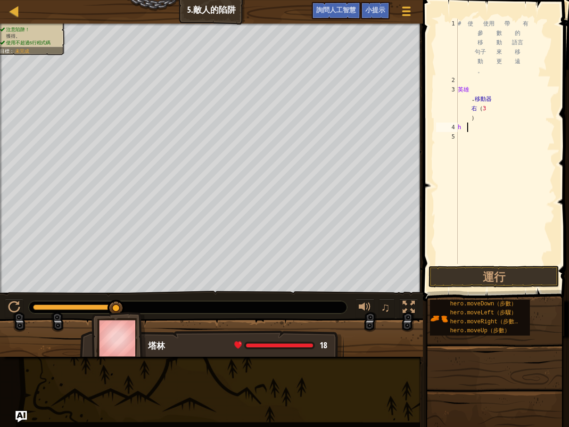
click at [472, 131] on div "# 使 使用 帶 有 參 數 的 移 動 語言 句子 來 移 動 更 遠 。 英雄 . 移動器 右 （ 3 ） h" at bounding box center [508, 174] width 105 height 311
type textarea "h"
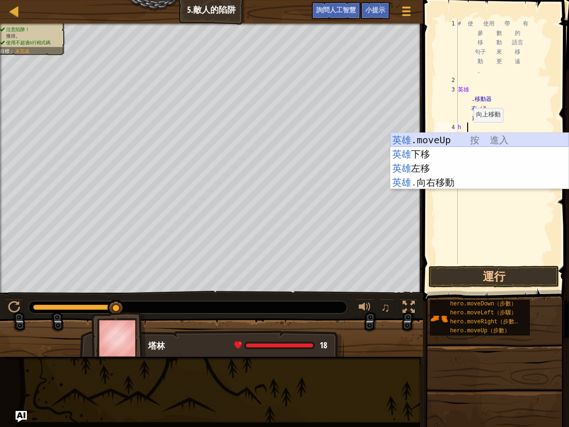
click at [437, 138] on div "英雄 .moveUp 按 進入 英雄 下移 按 進入 英雄 左移 按 進入 英雄. 向右移動 按 進入" at bounding box center [479, 175] width 178 height 85
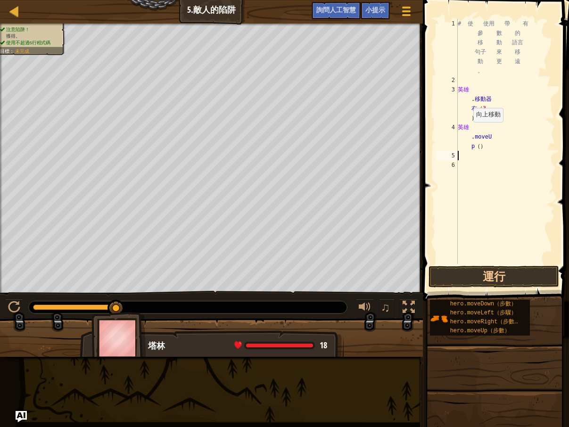
type textarea "h"
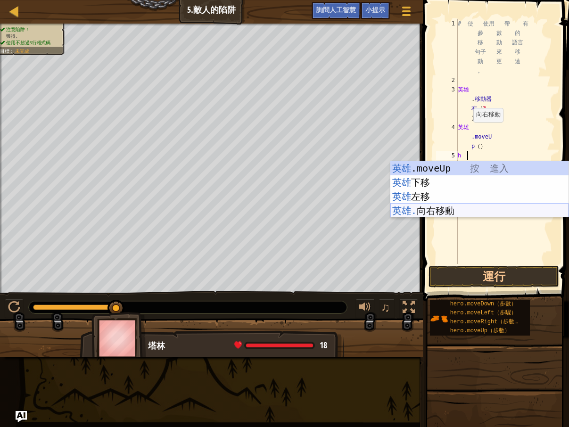
click at [426, 208] on div "英雄 .moveUp 按 進入 英雄 下移 按 進入 英雄 左移 按 進入 英雄. 向右移動 按 進入" at bounding box center [479, 203] width 178 height 85
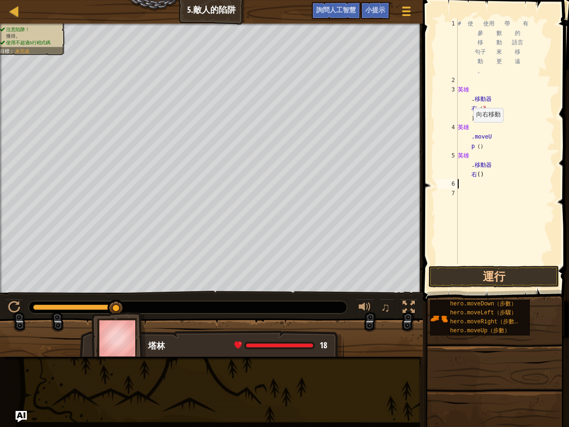
type textarea "h"
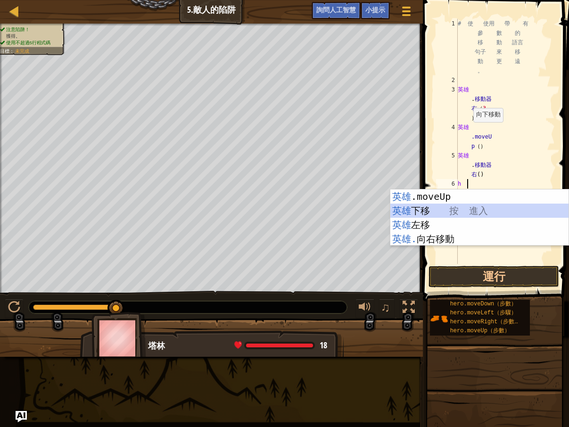
click at [429, 205] on div "英雄 .moveUp 按 進入 英雄 下移 按 進入 英雄 左移 按 進入 英雄. 向右移動 按 進入" at bounding box center [479, 232] width 178 height 85
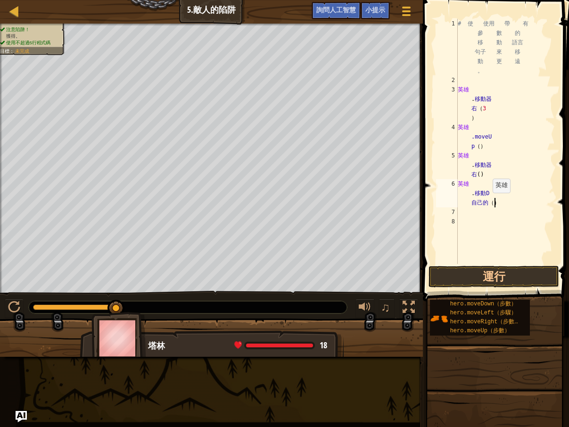
click at [491, 202] on div "# 使 使用 帶 有 參 數 的 移 動 語言 句子 來 移 動 更 遠 。 英雄 . 移動器 右 （ 3 ） 英雄 .moveU p （ ） 英雄 . 移動…" at bounding box center [505, 174] width 99 height 311
type textarea "hero.moveD3own()"
click at [469, 215] on div "# 使 使用 帶 有 參 數 的 移 動 語言 句子 來 移 動 更 遠 。 英雄 . 移動器 右 （ 3 ） 英雄 .moveU p （ ） 英雄 . 移動…" at bounding box center [505, 174] width 99 height 311
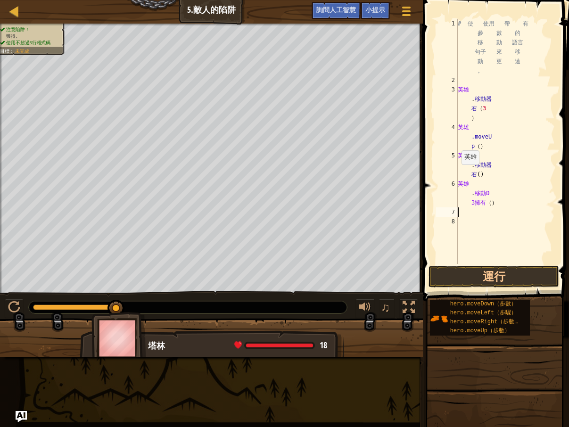
type textarea "h"
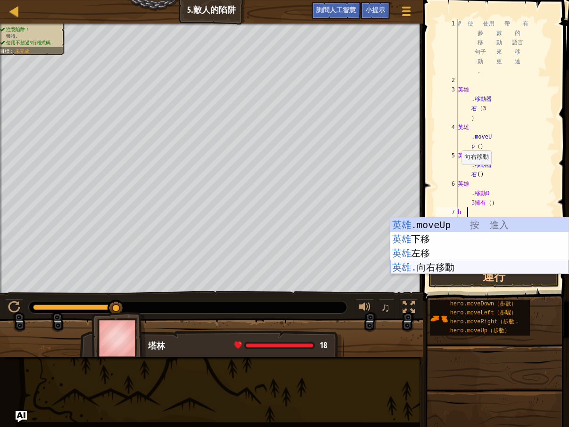
click at [434, 267] on div "英雄 .moveUp 按 進入 英雄 下移 按 進入 英雄 左移 按 進入 英雄. 向右移動 按 進入" at bounding box center [479, 260] width 178 height 85
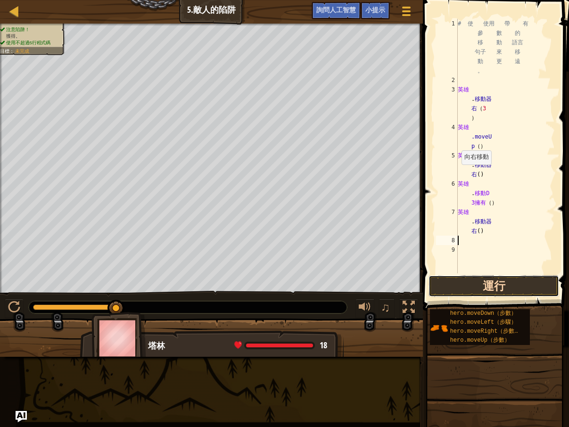
click at [457, 280] on button "運行" at bounding box center [494, 286] width 131 height 22
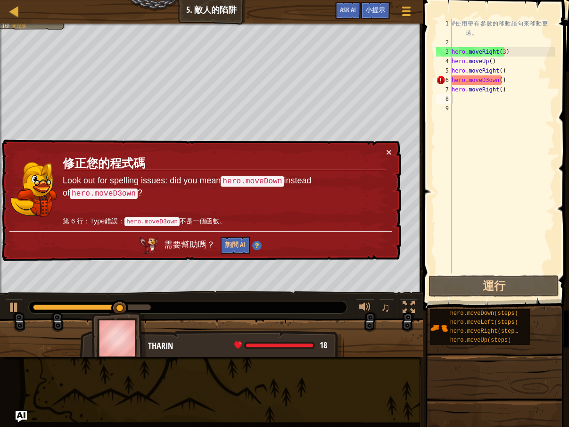
click at [531, 127] on div "# 使 用 帶 有 參 數 的 移 動 語 句 來 移 動 更 遠 。 hero . moveRight ( 3 ) hero . moveUp ( ) he…" at bounding box center [502, 160] width 105 height 283
click at [503, 79] on div "# 使 用 帶 有 參 數 的 移 動 語 句 來 移 動 更 遠 。 hero . moveRight ( 3 ) hero . moveUp ( ) he…" at bounding box center [502, 160] width 105 height 283
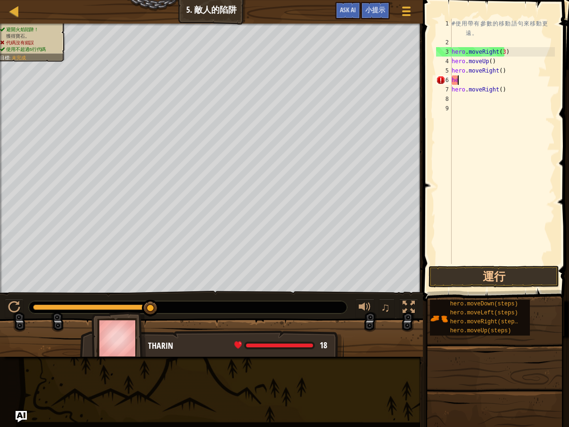
type textarea "h"
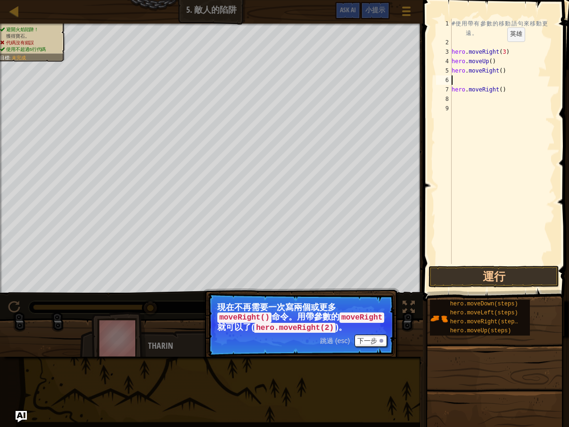
click at [499, 51] on div "# 使 用 帶 有 參 數 的 移 動 語 句 來 移 動 更 遠 。 hero . moveRight ( 3 ) hero . moveUp ( ) he…" at bounding box center [502, 156] width 105 height 274
click at [502, 49] on div "# 使 用 帶 有 參 數 的 移 動 語 句 來 移 動 更 遠 。 hero . moveRight ( 3 ) hero . moveUp ( ) he…" at bounding box center [502, 156] width 105 height 274
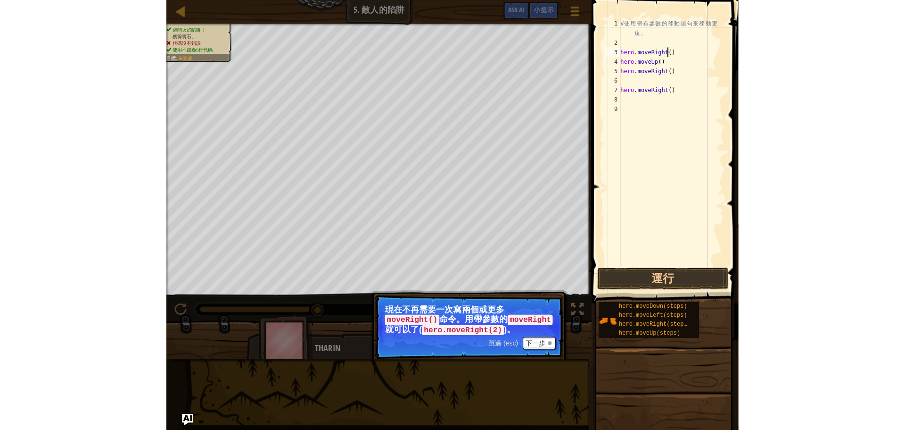
scroll to position [4, 4]
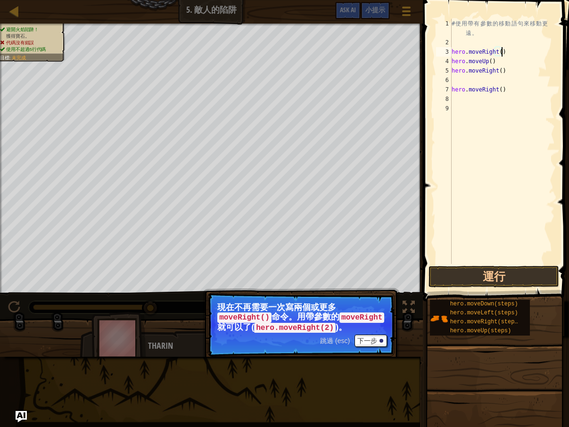
click at [505, 56] on div "# 使 用 帶 有 參 數 的 移 動 語 句 來 移 動 更 遠 。 hero . moveRight ( ) hero . moveUp ( ) hero…" at bounding box center [502, 156] width 105 height 274
type textarea "hero.moveRight()"
click at [459, 281] on button "運行" at bounding box center [494, 277] width 131 height 22
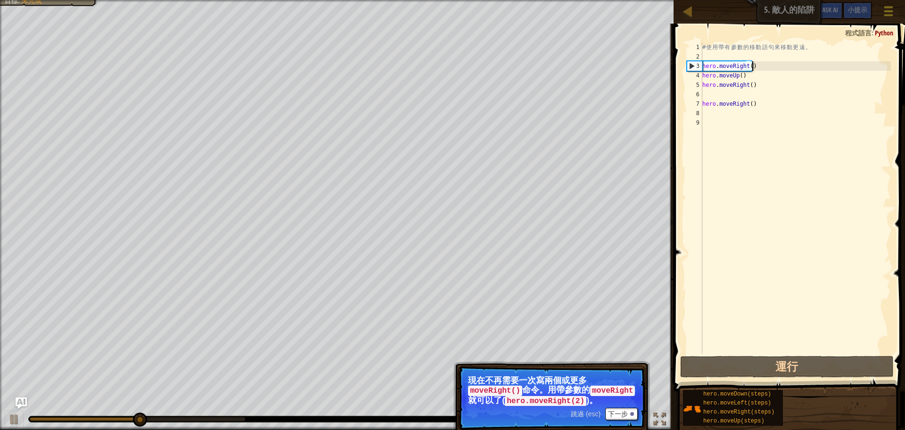
click at [885, 7] on span at bounding box center [889, 7] width 9 height 2
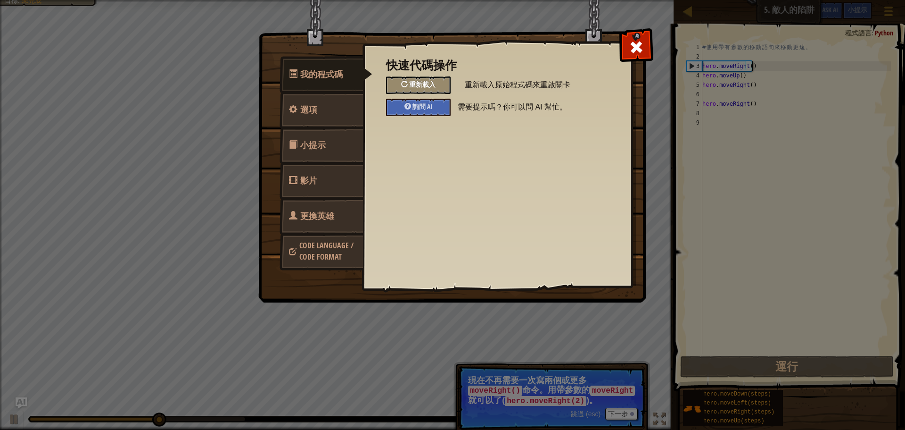
click at [429, 87] on span "重新載入" at bounding box center [422, 84] width 26 height 9
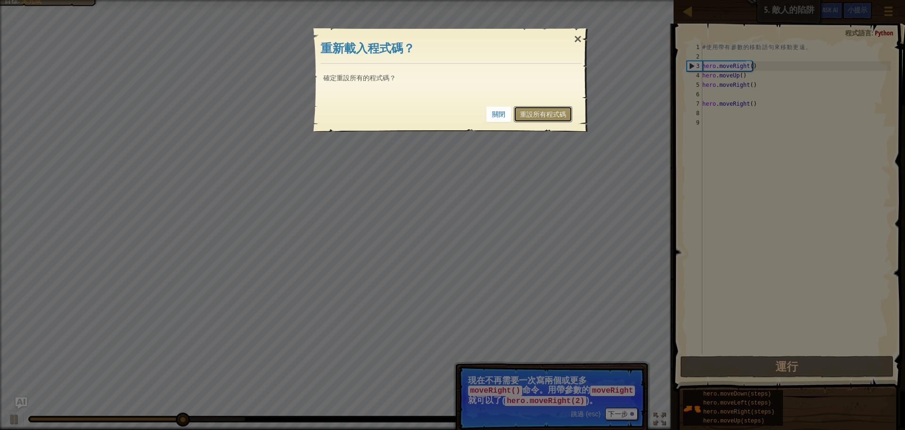
click at [551, 115] on link "重設所有程式碼" at bounding box center [543, 114] width 58 height 16
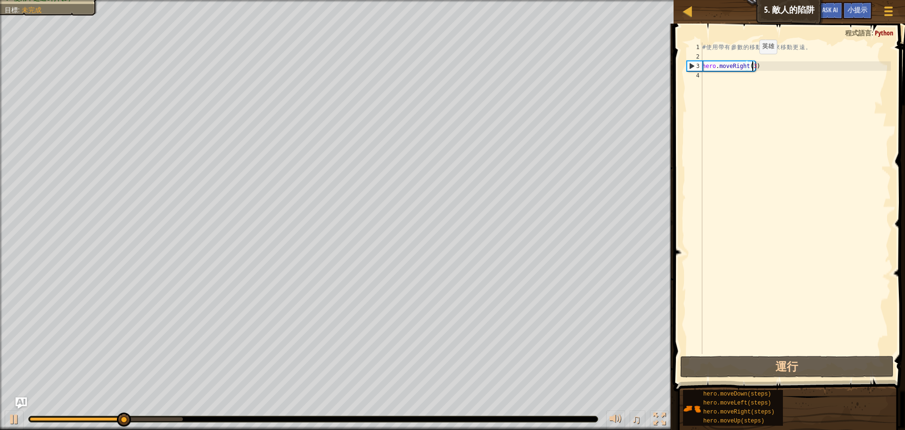
click at [752, 63] on div "# 使 用 帶 有 參 數 的 移 動 語 句 來 移 動 更 遠 。 hero . moveRight ( 3 )" at bounding box center [796, 207] width 191 height 330
type textarea "hero.moveRight()"
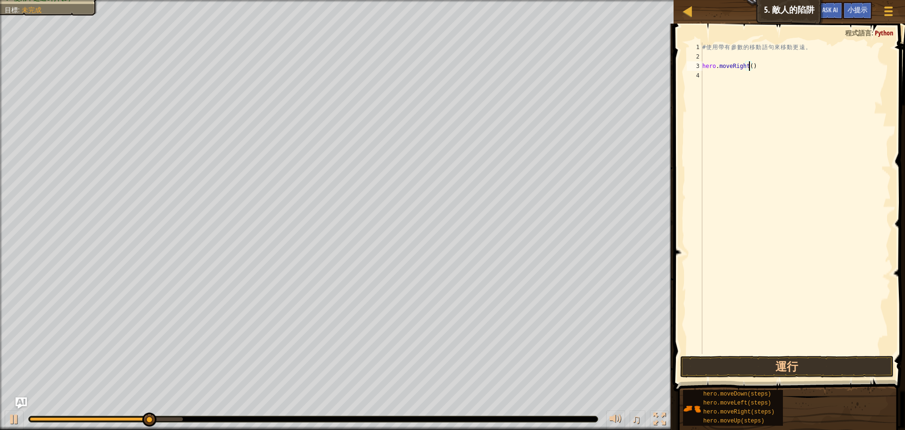
click at [714, 122] on div "# 使 用 帶 有 參 數 的 移 動 語 句 來 移 動 更 遠 。 hero . moveRight ( )" at bounding box center [796, 207] width 191 height 330
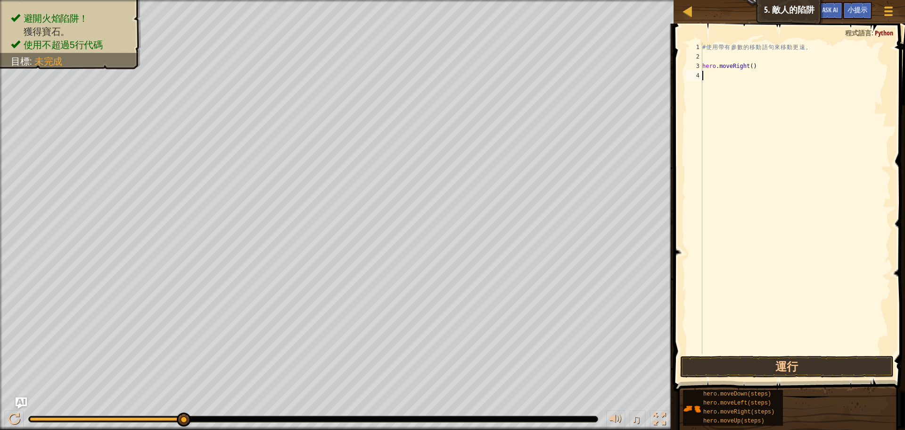
click at [753, 65] on div "# 使 用 帶 有 參 數 的 移 動 語 句 來 移 動 更 遠 。 hero . moveRight ( )" at bounding box center [796, 207] width 191 height 330
click at [744, 66] on div "# 使 用 帶 有 參 數 的 移 動 語 句 來 移 動 更 遠 。 hero . moveRight ( )" at bounding box center [796, 207] width 191 height 330
type textarea "hero.moveRight3()"
click at [789, 147] on div "# 使 用 帶 有 參 數 的 移 動 語 句 來 移 動 更 遠 。 hero . moveRight3 ( )" at bounding box center [796, 207] width 191 height 330
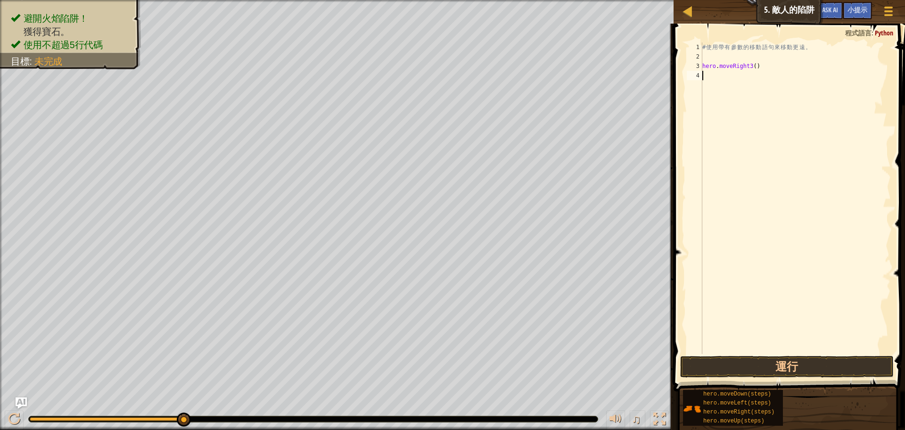
scroll to position [4, 0]
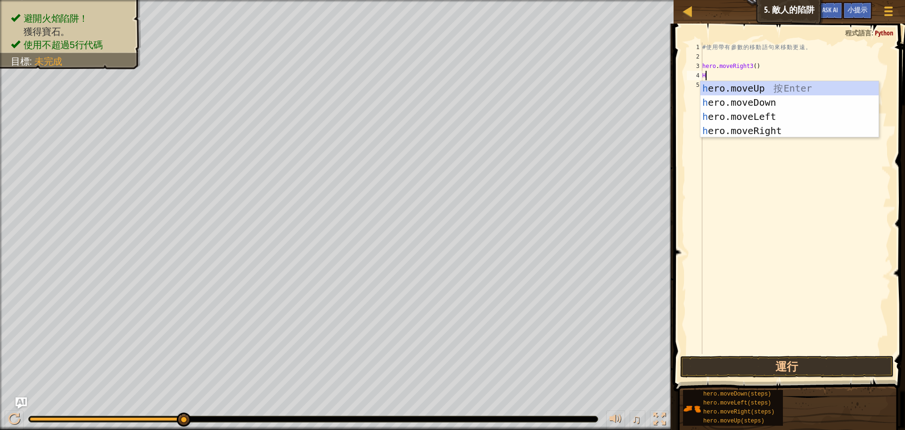
type textarea "H"
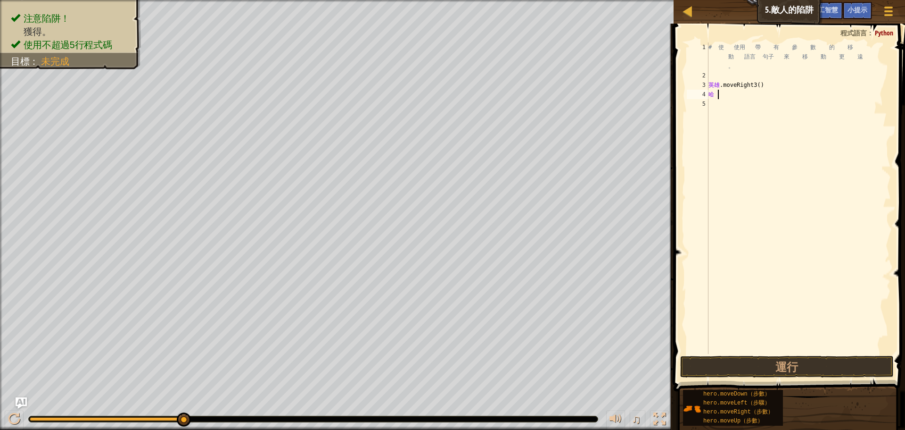
click at [727, 97] on div "# 使 使用 帶 有 參 數 的 移 動 語言 句子 來 移 動 更 遠 。 英雄 .moveRight3 ( ) 哈" at bounding box center [799, 216] width 184 height 349
type textarea "H"
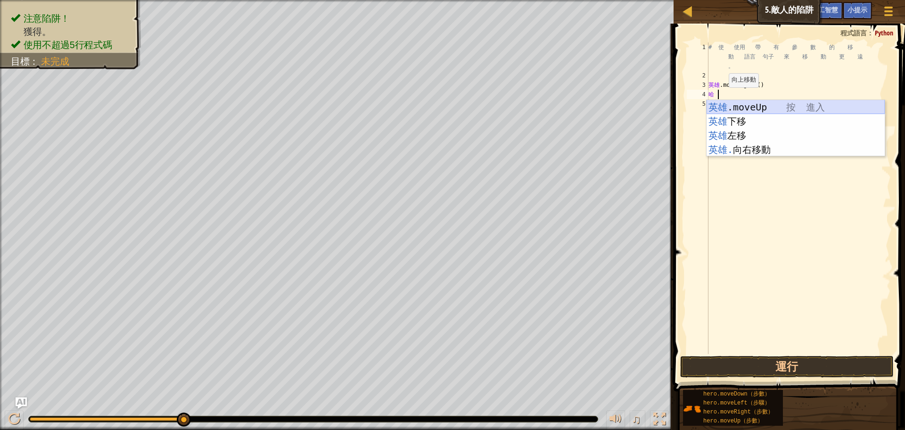
click at [756, 106] on div "英雄 .moveUp 按 進入 英雄 下移 按 進入 英雄 左移 按 進入 英雄. 向右移動 按 進入" at bounding box center [796, 142] width 178 height 85
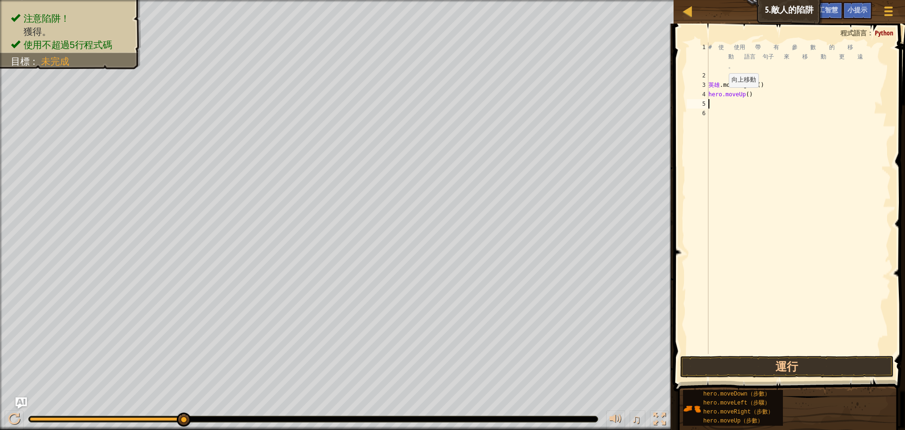
type textarea "H"
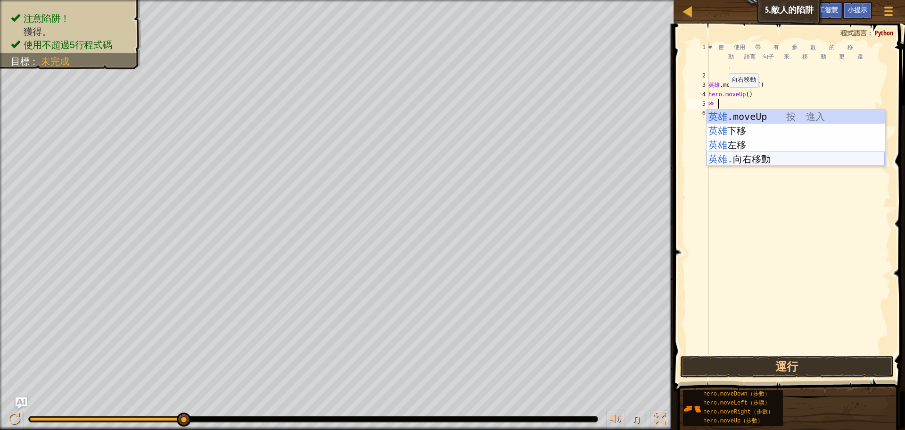
click at [749, 162] on div "英雄 .moveUp 按 進入 英雄 下移 按 進入 英雄 左移 按 進入 英雄. 向右移動 按 進入" at bounding box center [796, 151] width 178 height 85
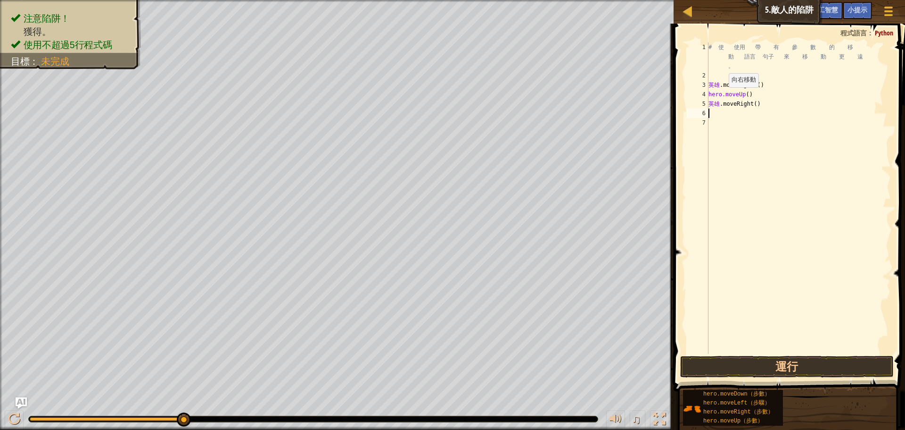
type textarea "H"
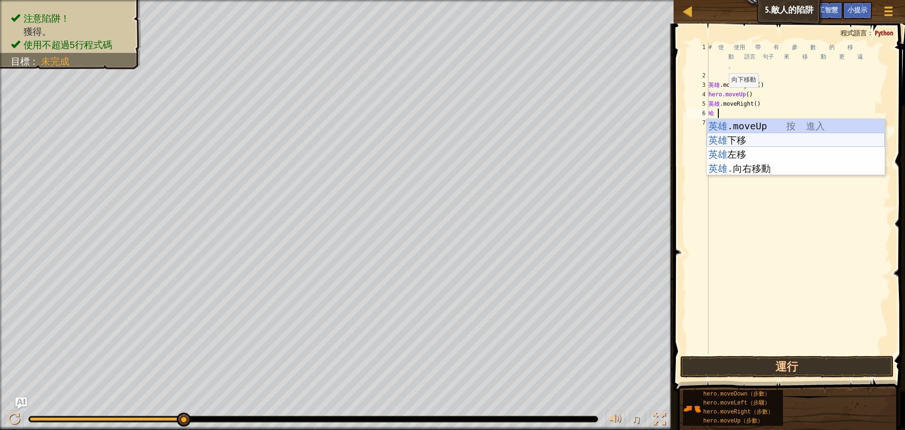
click at [749, 140] on div "英雄 .moveUp 按 進入 英雄 下移 按 進入 英雄 左移 按 進入 英雄. 向右移動 按 進入" at bounding box center [796, 161] width 178 height 85
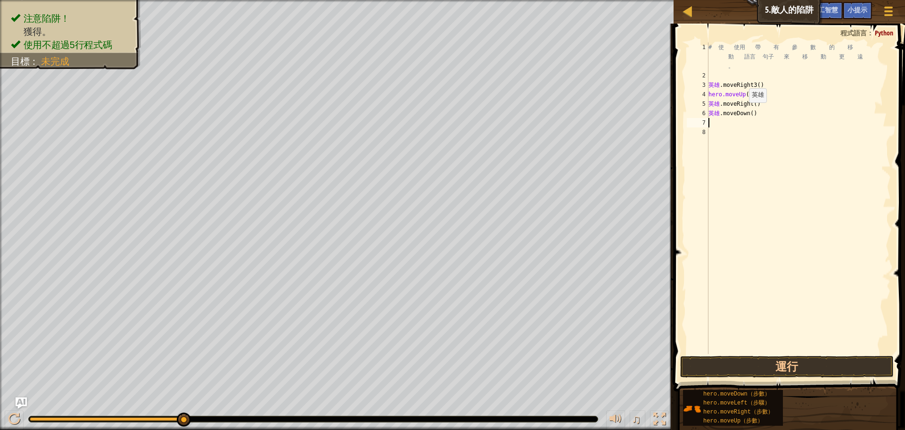
click at [747, 112] on div "# 使 使用 帶 有 參 數 的 移 動 語言 句子 來 移 動 更 遠 。 英雄 .moveRight3 ( ) hero.moveUp ( ) 英雄 .m…" at bounding box center [799, 216] width 184 height 349
click at [727, 115] on div "# 使 使用 帶 有 參 數 的 移 動 語言 句子 來 移 動 更 遠 。 英雄 .moveRight3 ( ) hero.moveUp ( ) 英雄 .m…" at bounding box center [799, 216] width 184 height 349
click at [750, 114] on div "# 使 使用 帶 有 參 數 的 移 動 語言 句子 來 移 動 更 遠 。 英雄 .moveRight3 ( ) hero.moveUp ( ) 英雄 .m…" at bounding box center [799, 216] width 184 height 349
type textarea "3moveDown()"
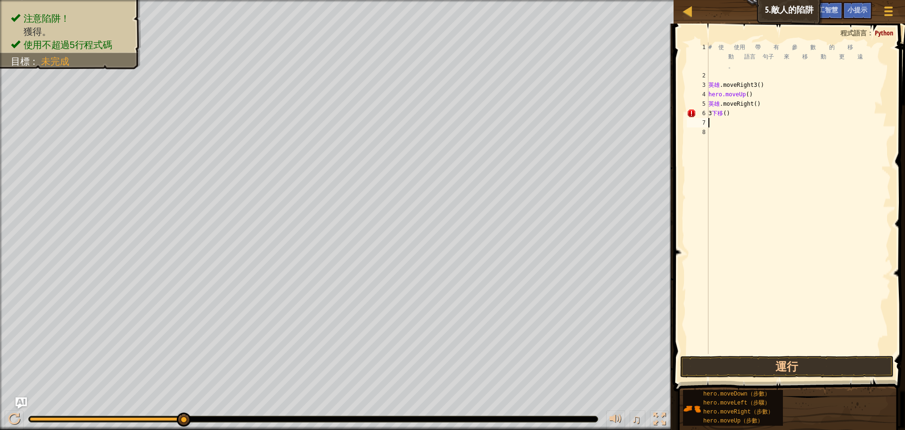
click at [738, 119] on div "# 使 使用 帶 有 參 數 的 移 動 語言 句子 來 移 動 更 遠 。 英雄 .moveRight3 ( ) hero.moveUp ( ) 英雄 .m…" at bounding box center [799, 216] width 184 height 349
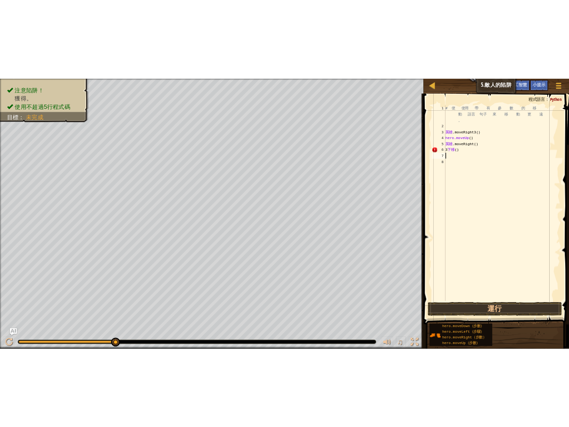
scroll to position [4, 0]
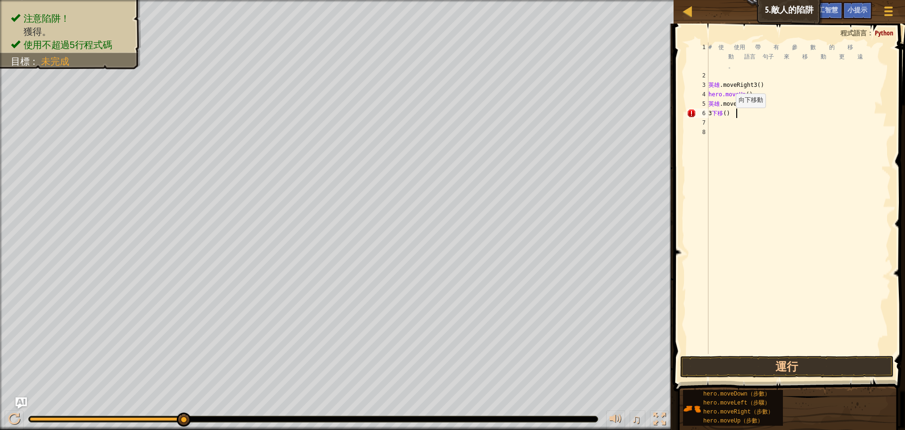
click at [734, 117] on div "# 使 使用 帶 有 參 數 的 移 動 語言 句子 來 移 動 更 遠 。 英雄 .moveRight3 ( ) hero.moveUp ( ) 英雄 .m…" at bounding box center [799, 216] width 184 height 349
drag, startPoint x: 731, startPoint y: 112, endPoint x: 712, endPoint y: 112, distance: 19.3
click at [712, 112] on div "# 使 使用 帶 有 參 數 的 移 動 語言 句子 來 移 動 更 遠 。 英雄 .moveRight3 ( ) hero.moveUp ( ) 英雄 .m…" at bounding box center [799, 216] width 184 height 349
drag, startPoint x: 734, startPoint y: 115, endPoint x: 701, endPoint y: 115, distance: 33.5
click at [701, 115] on div "Down() 1 2 3 4 5 6 7 8 # 使 使用 帶 有 參 數 的 移 動 語言 句子 來 移 動 更 遠 。 英雄 .moveRight3 ( …" at bounding box center [788, 197] width 206 height 311
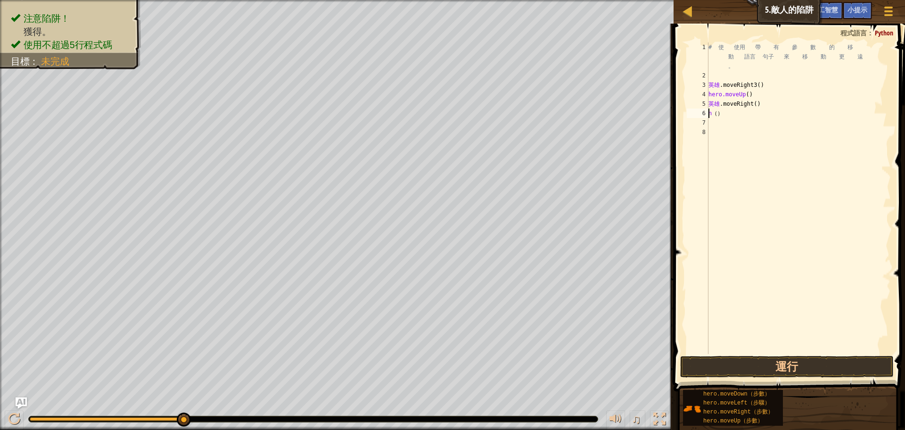
drag, startPoint x: 736, startPoint y: 116, endPoint x: 729, endPoint y: 115, distance: 7.1
click at [730, 115] on div "# 使 使用 帶 有 參 數 的 移 動 語言 句子 來 移 動 更 遠 。 英雄 .moveRight3 ( ) hero.moveUp ( ) 英雄 .m…" at bounding box center [799, 216] width 184 height 349
drag, startPoint x: 705, startPoint y: 117, endPoint x: 709, endPoint y: 115, distance: 4.9
click at [709, 115] on div "n() 1 2 3 4 5 6 7 8 # 使 使用 帶 有 參 數 的 移 動 語言 句子 來 移 動 更 遠 。 英雄 .moveRight3 ( ) h…" at bounding box center [788, 197] width 206 height 311
type textarea "n()"
